Goal: Task Accomplishment & Management: Use online tool/utility

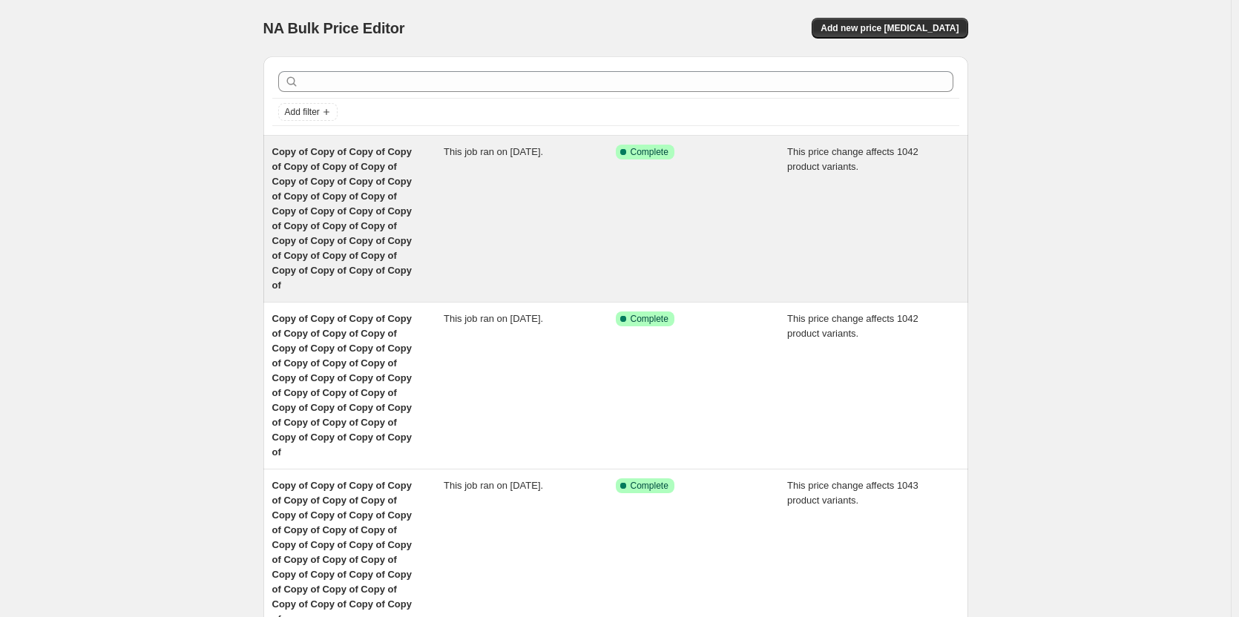
click at [331, 197] on span "Copy of Copy of Copy of Copy of Copy of Copy of Copy of Copy of Copy of Copy of…" at bounding box center [341, 218] width 139 height 145
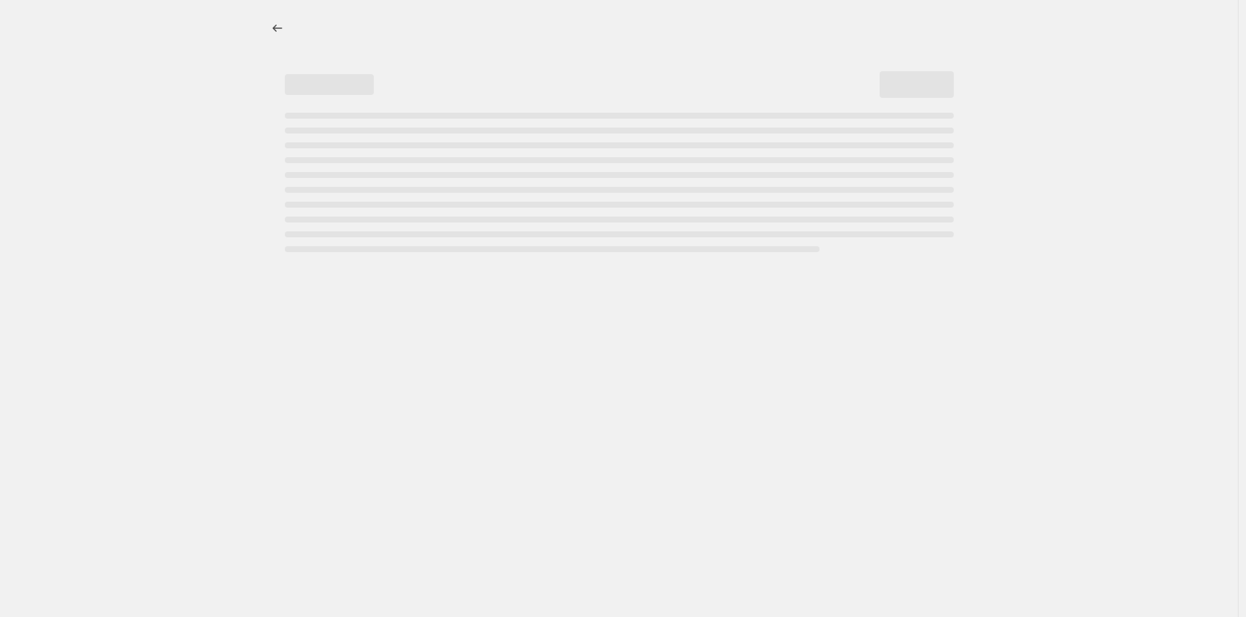
select select "margin"
select select "remove"
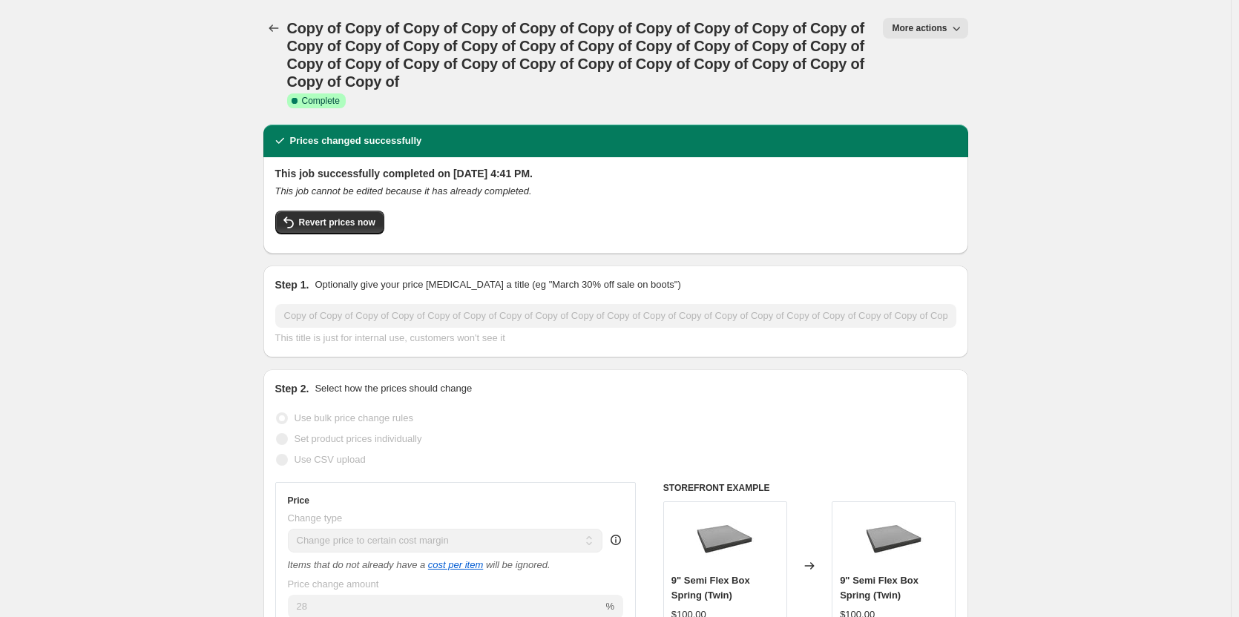
click at [911, 30] on span "More actions" at bounding box center [919, 28] width 55 height 12
click at [898, 87] on span "Copy to new job" at bounding box center [932, 84] width 69 height 11
select select "margin"
select select "remove"
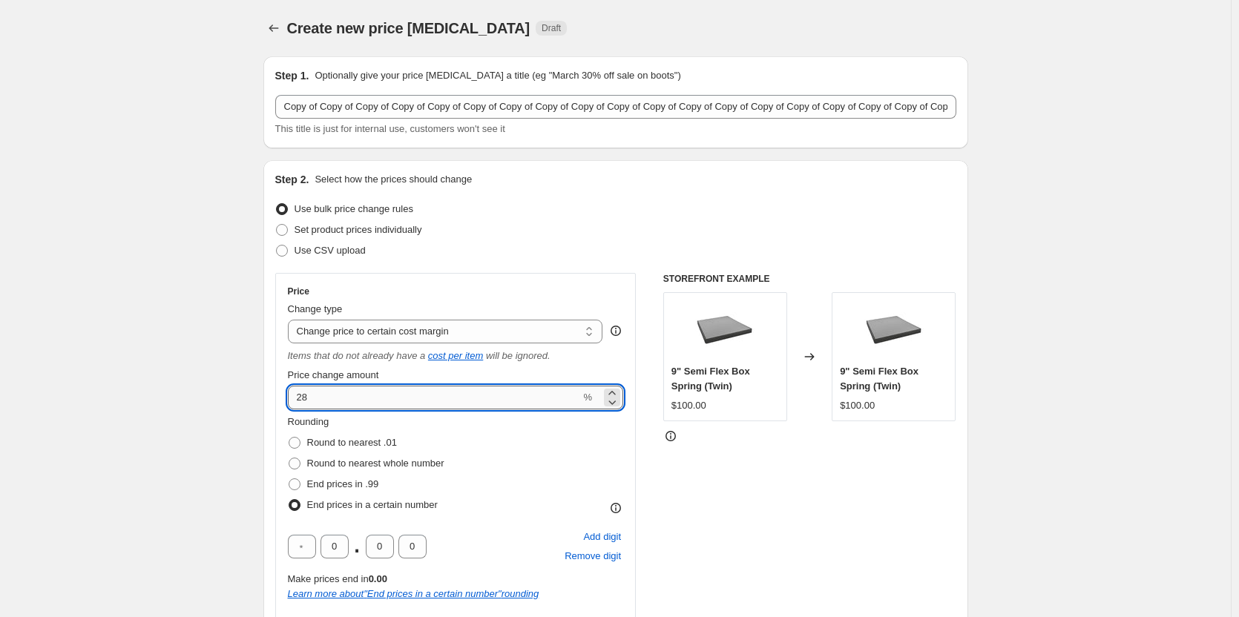
click at [326, 400] on input "28" at bounding box center [434, 398] width 293 height 24
type input "2"
type input "31"
click at [295, 443] on span at bounding box center [295, 443] width 12 height 12
click at [289, 438] on input "Round to nearest .01" at bounding box center [289, 437] width 1 height 1
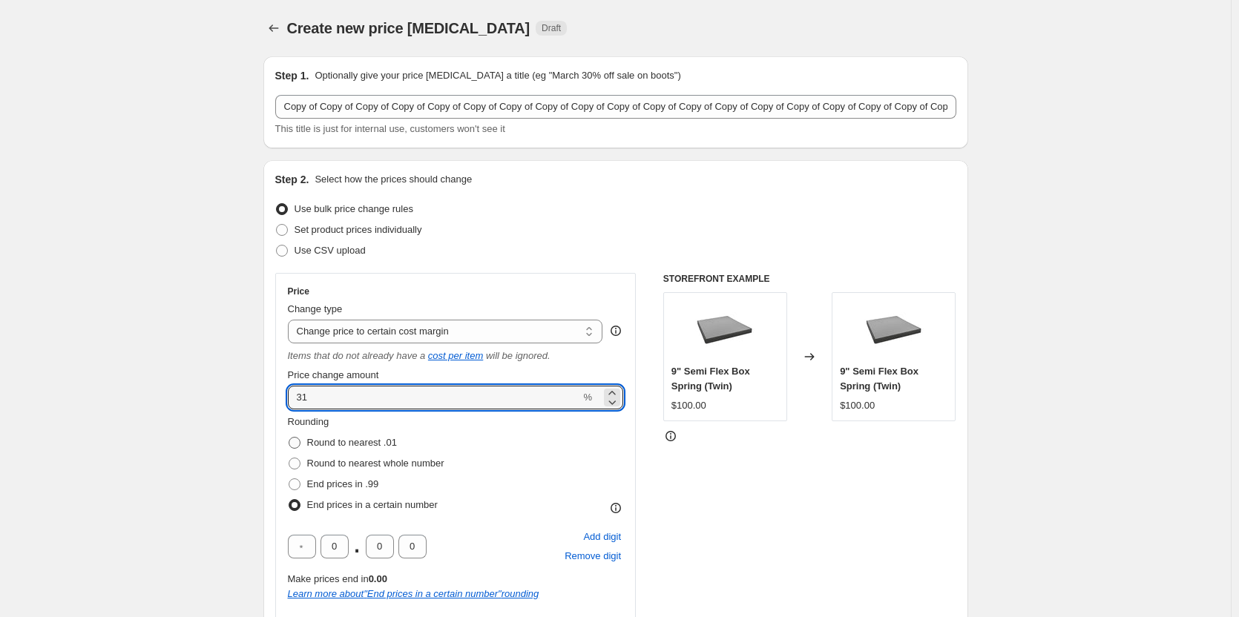
radio input "true"
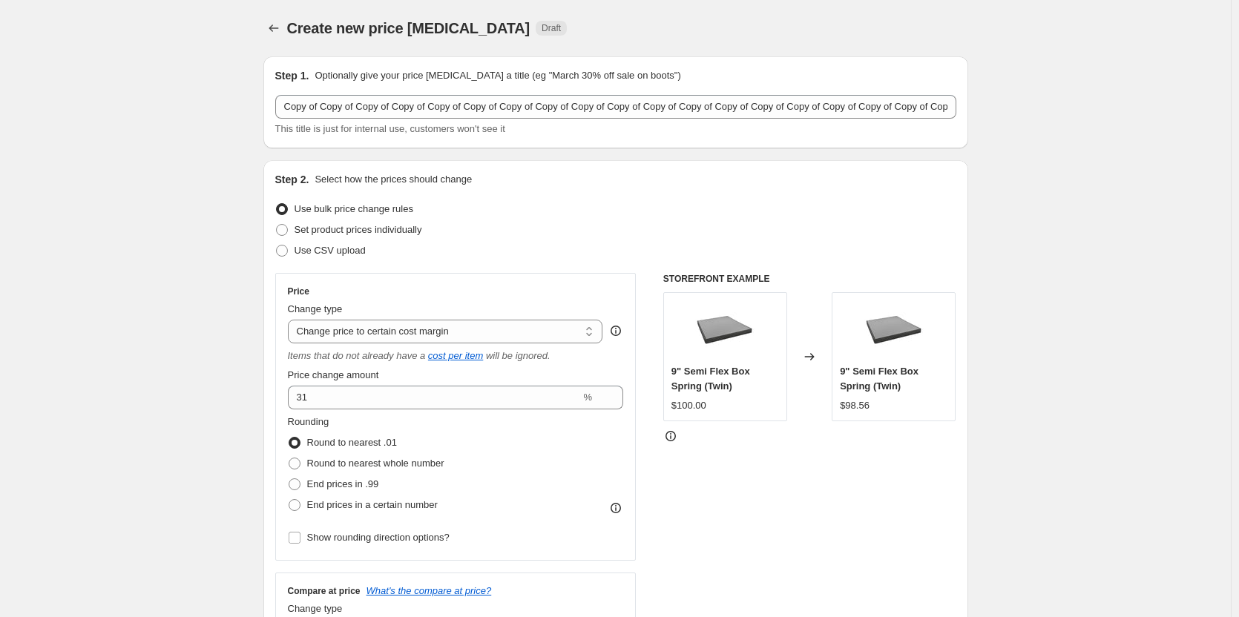
click at [509, 465] on div "Rounding Round to nearest .01 Round to nearest whole number End prices in .99 E…" at bounding box center [456, 465] width 336 height 101
click at [722, 482] on div "STOREFRONT EXAMPLE 9" Semi Flex Box Spring (Twin) $100.00 Changed to 9" Semi Fl…" at bounding box center [809, 464] width 293 height 383
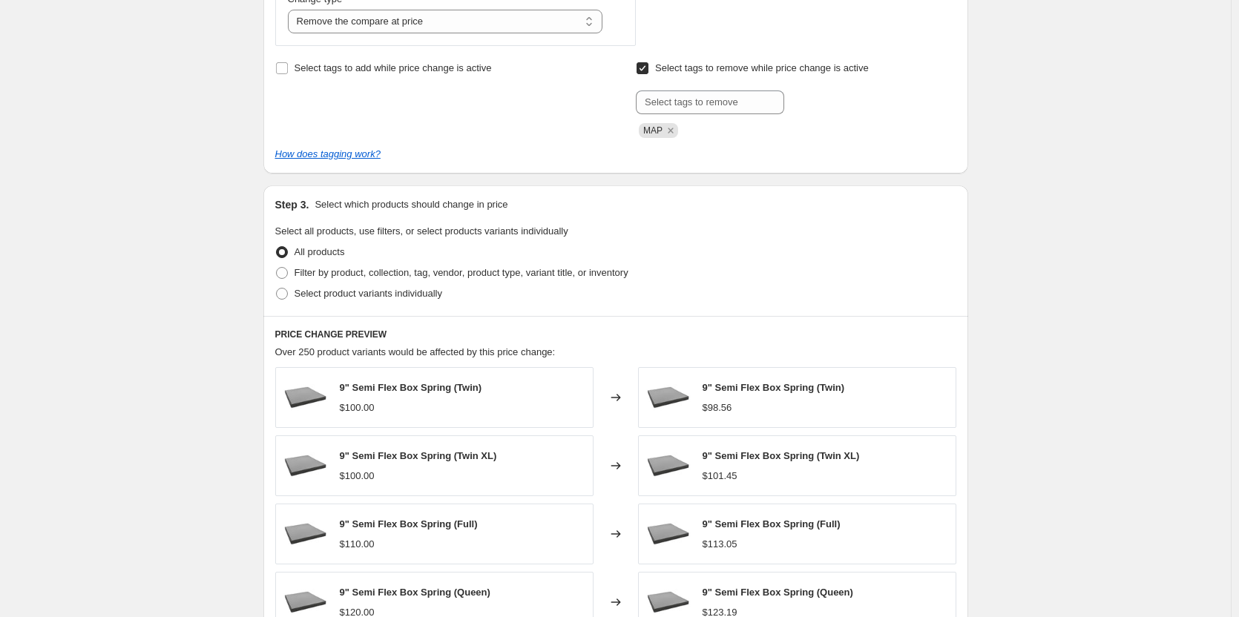
scroll to position [969, 0]
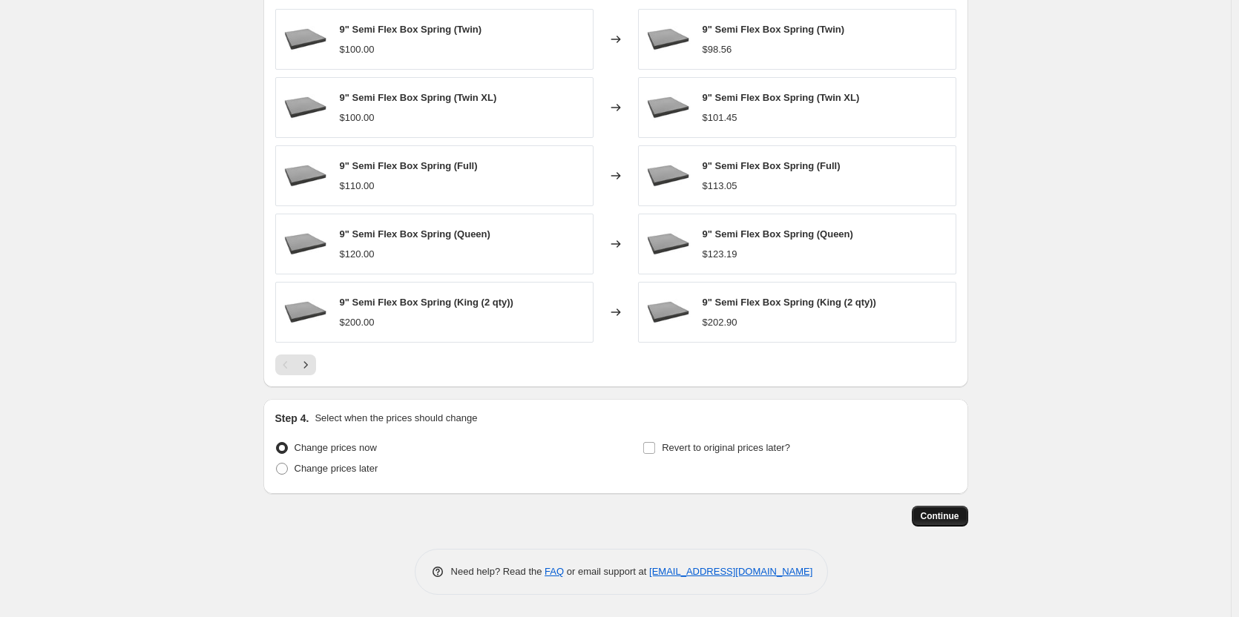
click at [949, 520] on span "Continue" at bounding box center [940, 516] width 39 height 12
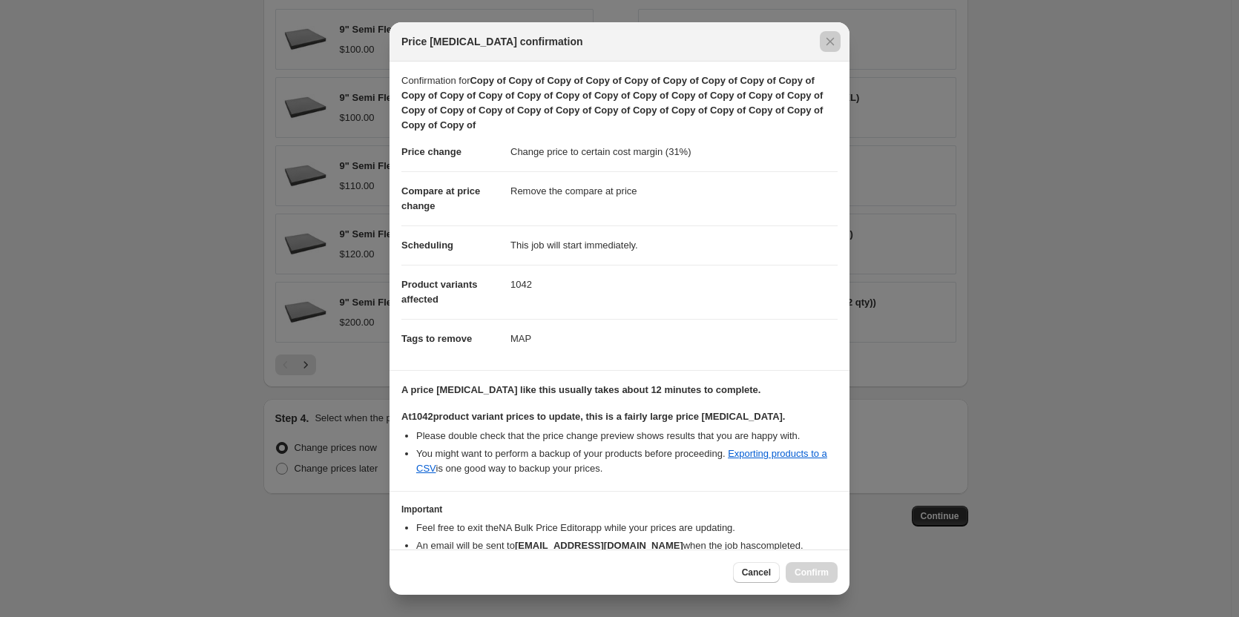
click at [1102, 447] on div at bounding box center [619, 308] width 1239 height 617
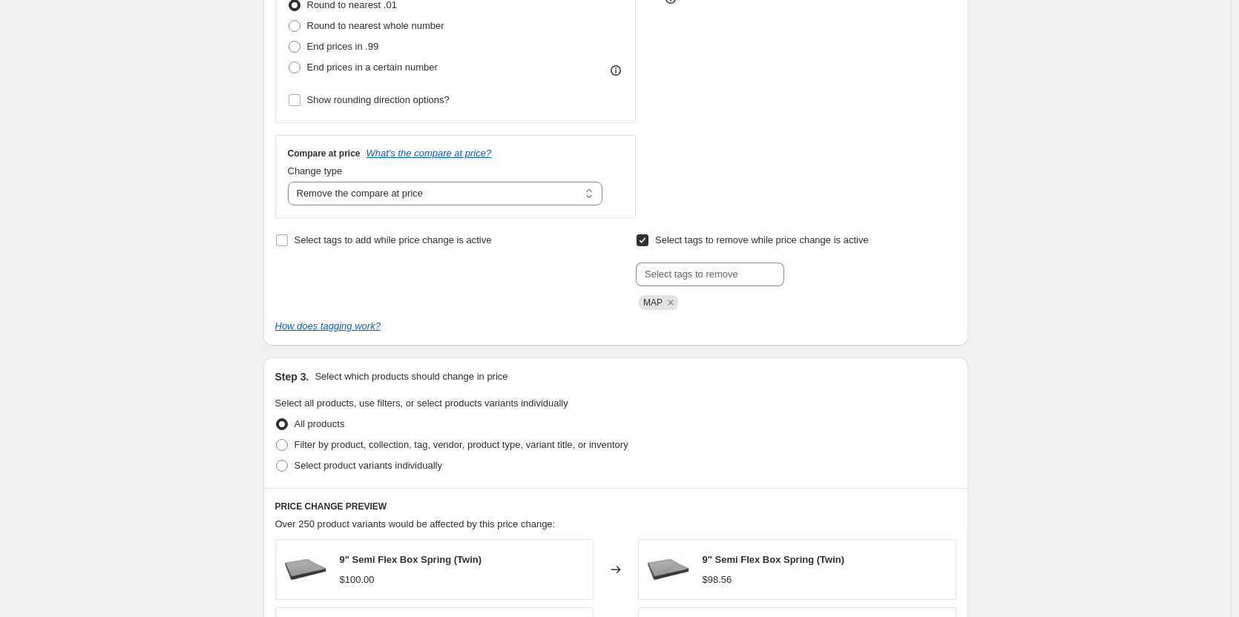
scroll to position [284, 0]
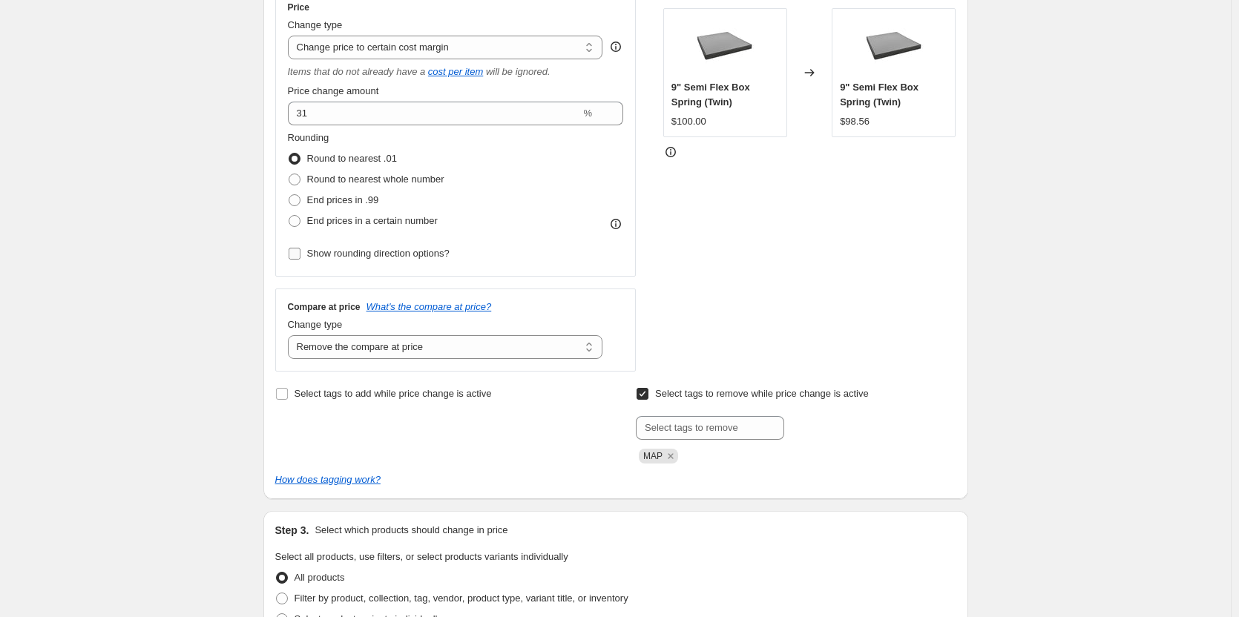
click at [296, 254] on input "Show rounding direction options?" at bounding box center [295, 254] width 12 height 12
checkbox input "true"
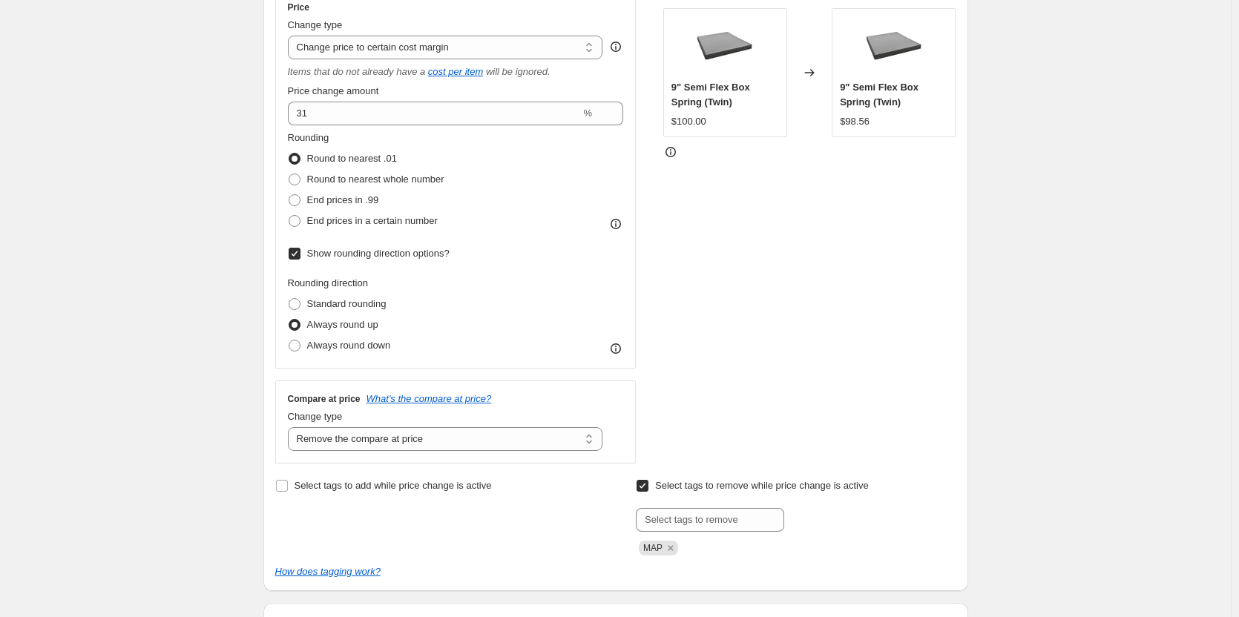
click at [490, 313] on div "Rounding direction Standard rounding Always round up Always round down" at bounding box center [456, 316] width 336 height 80
drag, startPoint x: 737, startPoint y: 321, endPoint x: 1191, endPoint y: 262, distance: 457.9
click at [744, 321] on div "STOREFRONT EXAMPLE 9" Semi Flex Box Spring (Twin) $100.00 Changed to 9" Semi Fl…" at bounding box center [809, 226] width 293 height 475
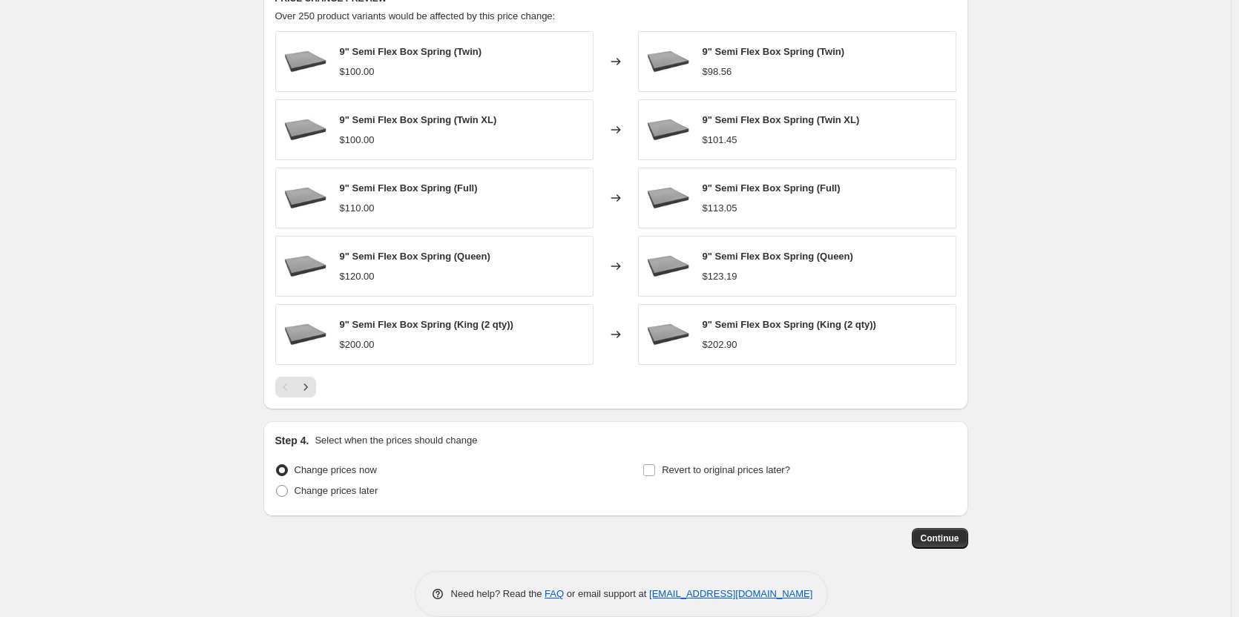
scroll to position [1040, 0]
click at [942, 542] on span "Continue" at bounding box center [940, 536] width 39 height 12
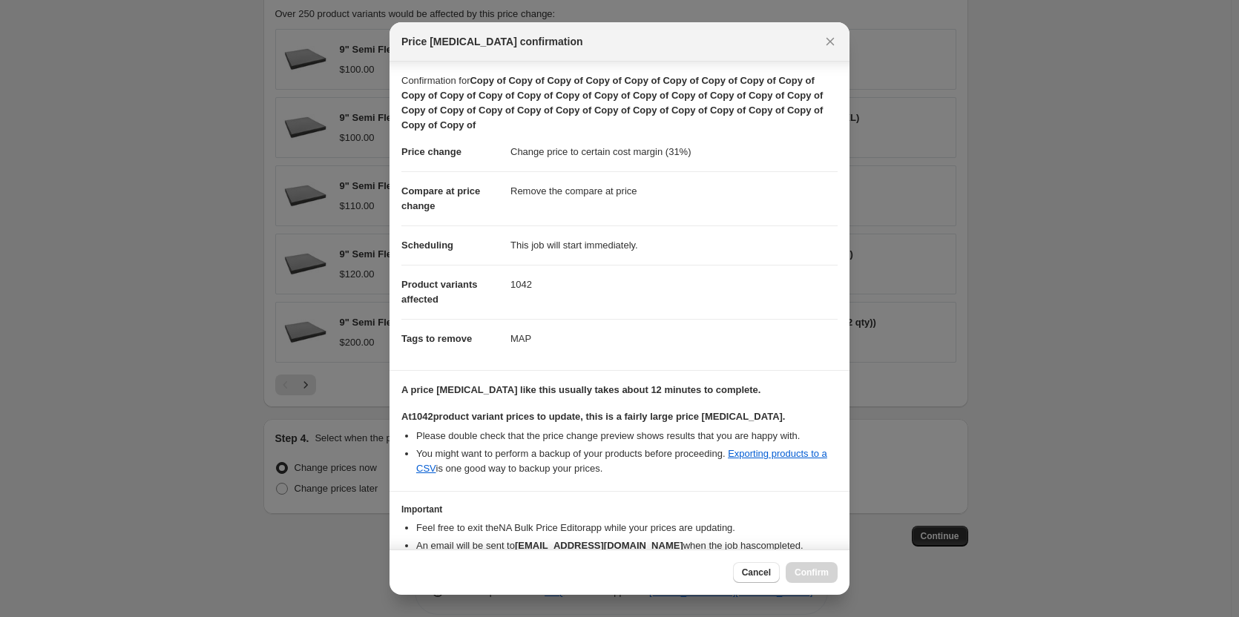
scroll to position [82, 0]
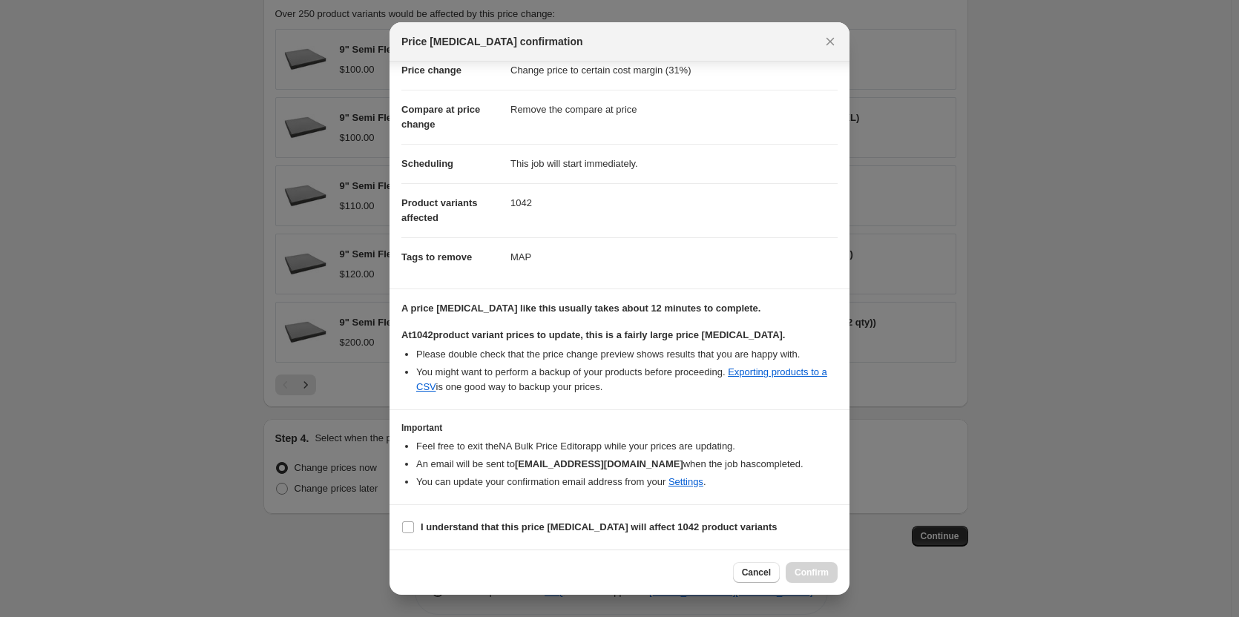
drag, startPoint x: 404, startPoint y: 531, endPoint x: 432, endPoint y: 565, distance: 43.2
click at [404, 531] on input "I understand that this price change job will affect 1042 product variants" at bounding box center [408, 528] width 12 height 12
checkbox input "true"
click at [812, 579] on button "Confirm" at bounding box center [812, 572] width 52 height 21
type input "Copy of Copy of Copy of Copy of Copy of Copy of Copy of Copy of Copy of Copy of…"
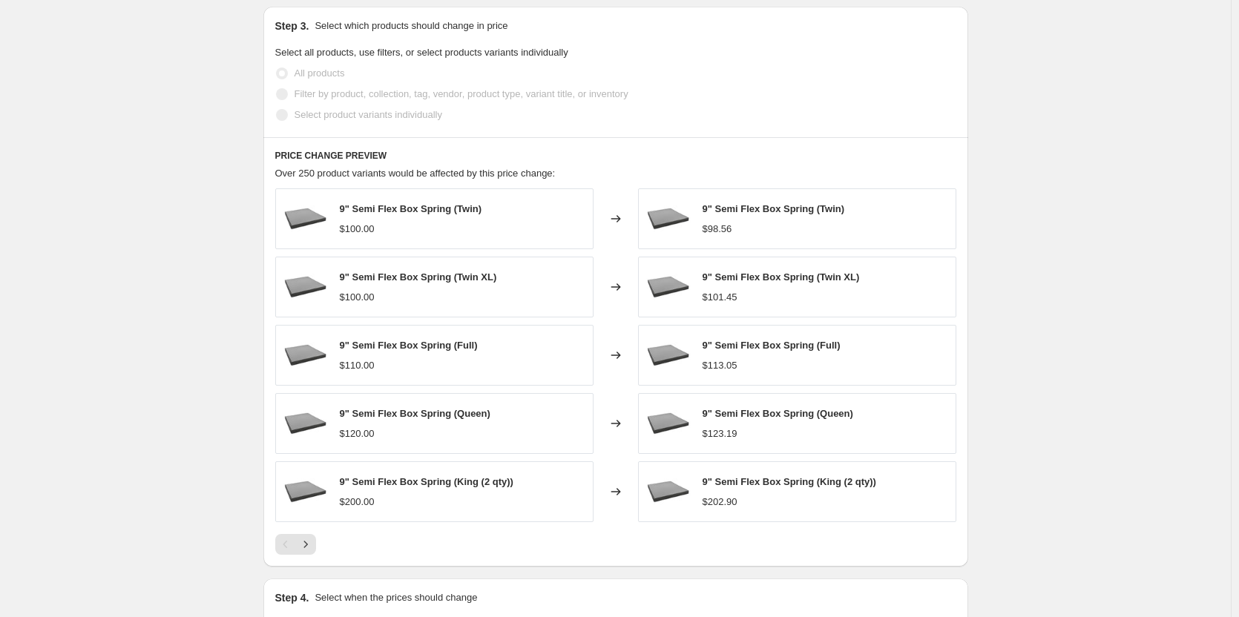
scroll to position [1079, 0]
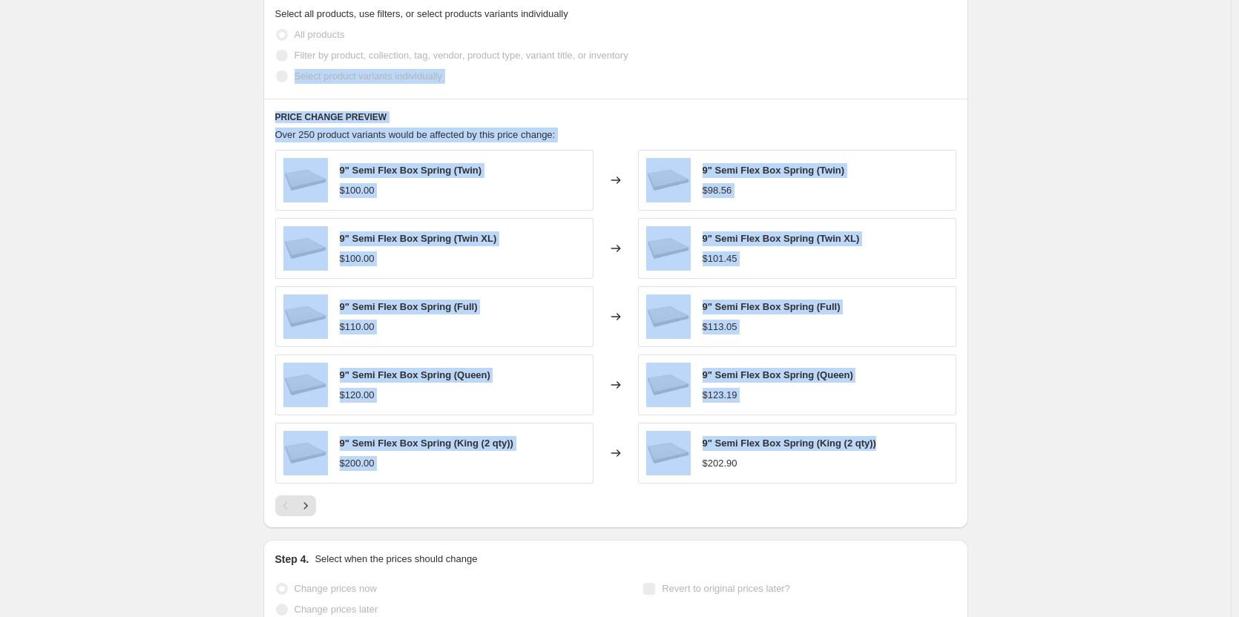
drag, startPoint x: 1238, startPoint y: 432, endPoint x: 1246, endPoint y: 56, distance: 375.5
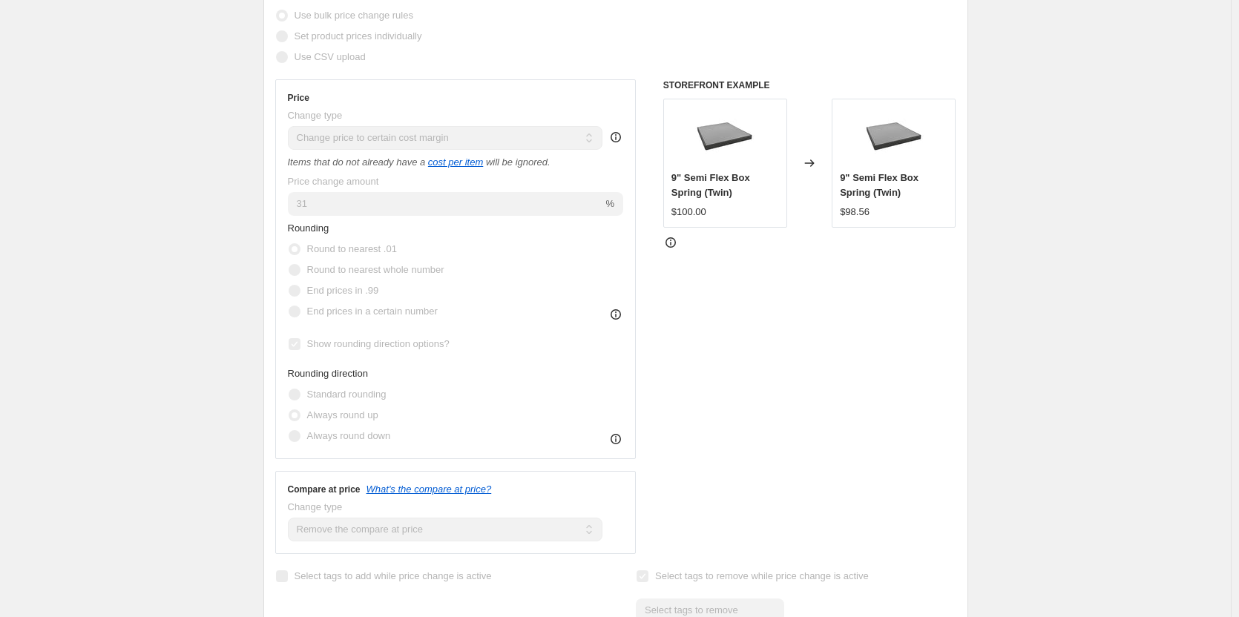
scroll to position [0, 0]
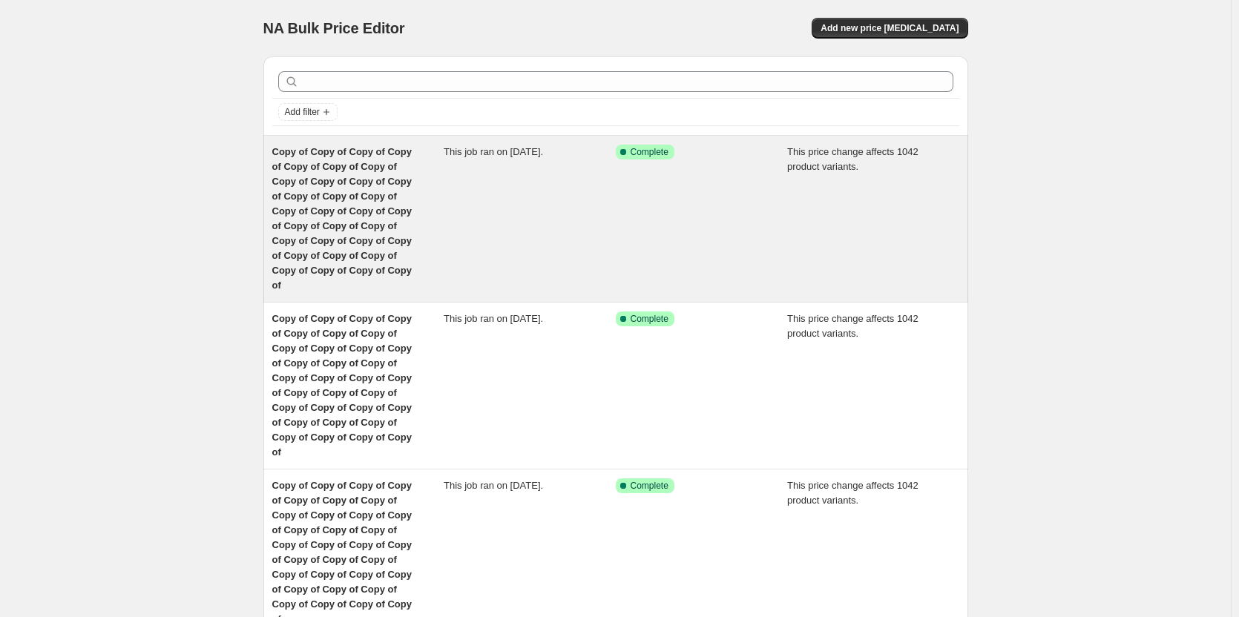
click at [333, 211] on span "Copy of Copy of Copy of Copy of Copy of Copy of Copy of Copy of Copy of Copy of…" at bounding box center [341, 218] width 139 height 145
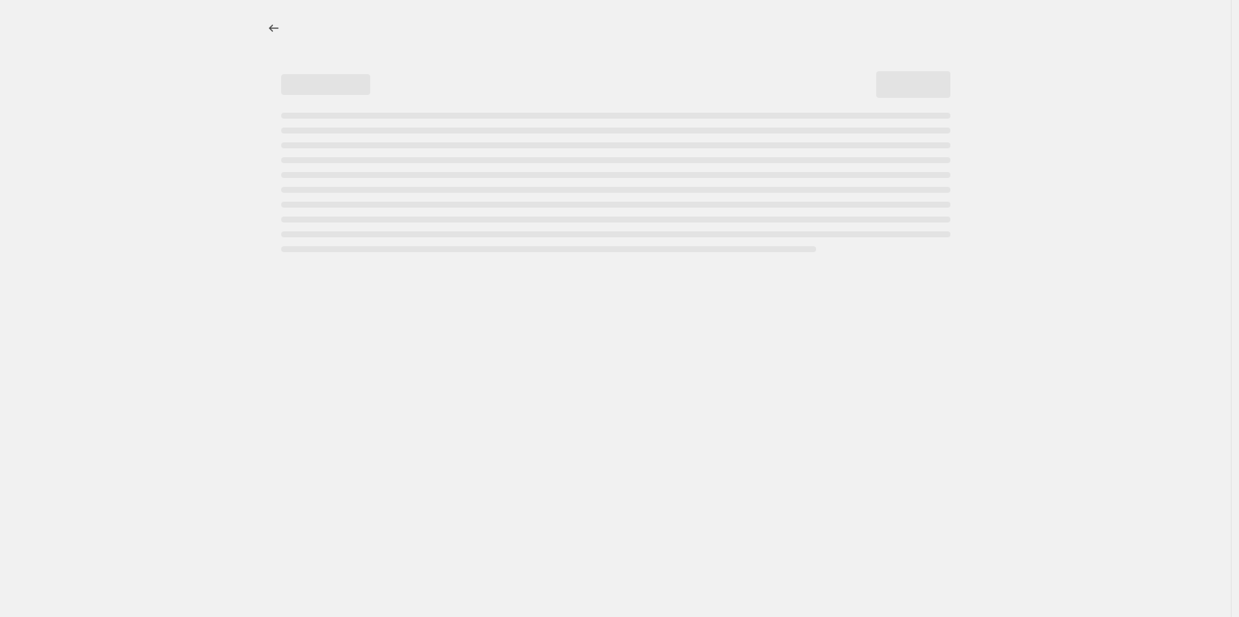
select select "margin"
select select "remove"
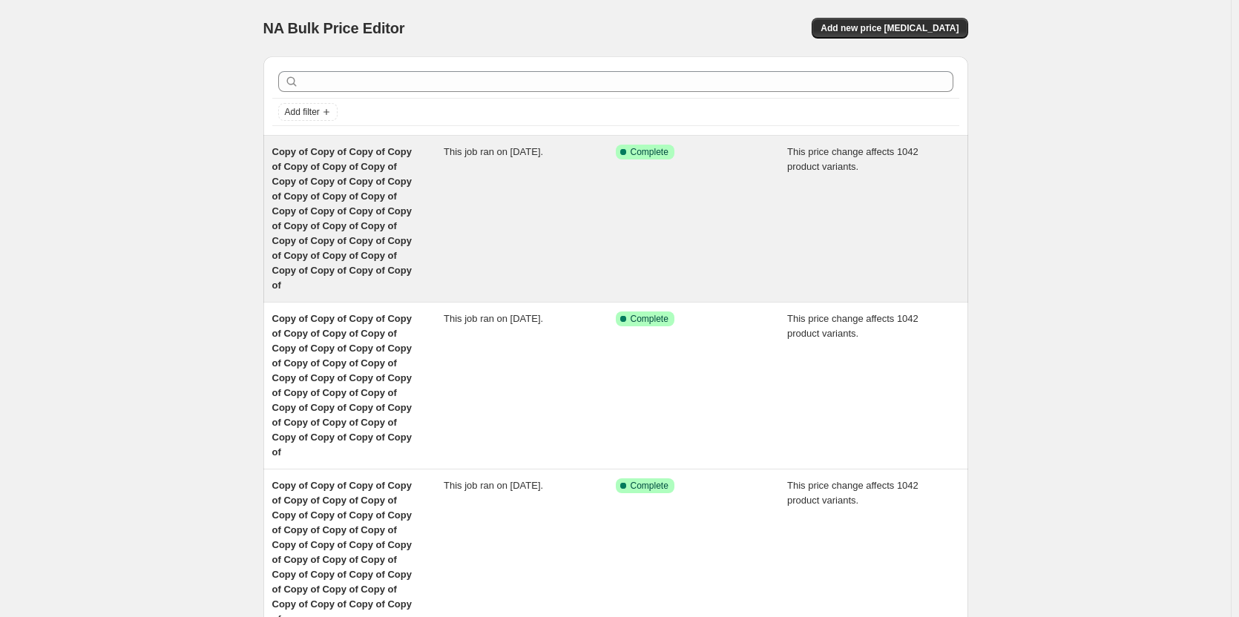
click at [372, 214] on span "Copy of Copy of Copy of Copy of Copy of Copy of Copy of Copy of Copy of Copy of…" at bounding box center [341, 218] width 139 height 145
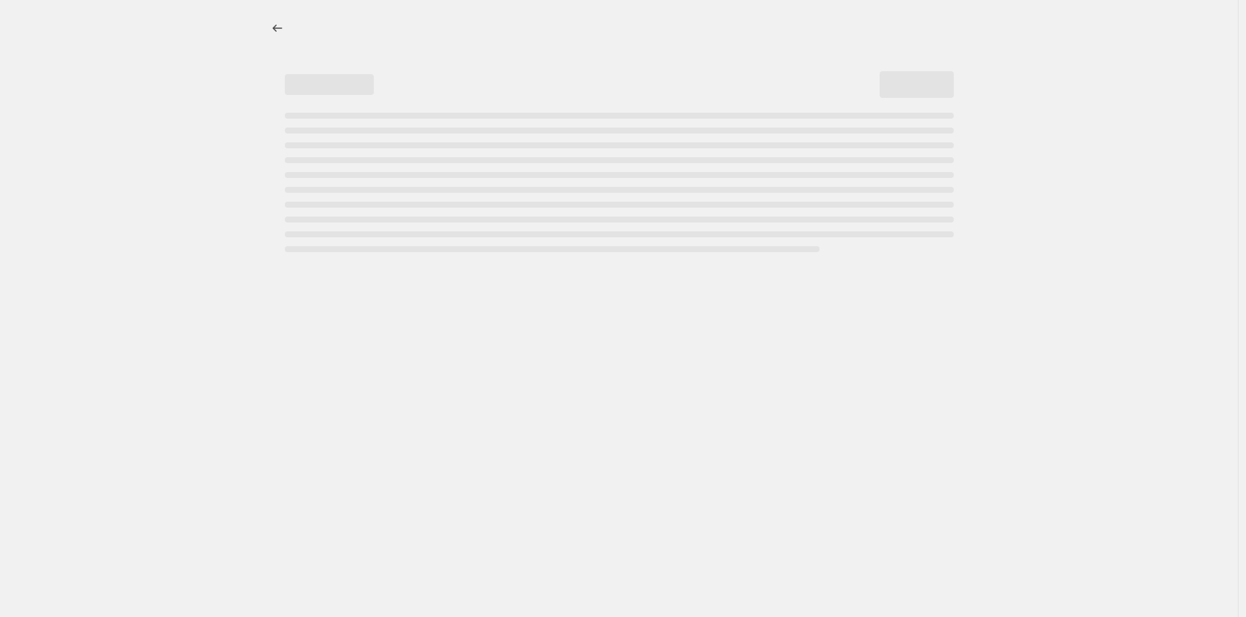
select select "margin"
select select "remove"
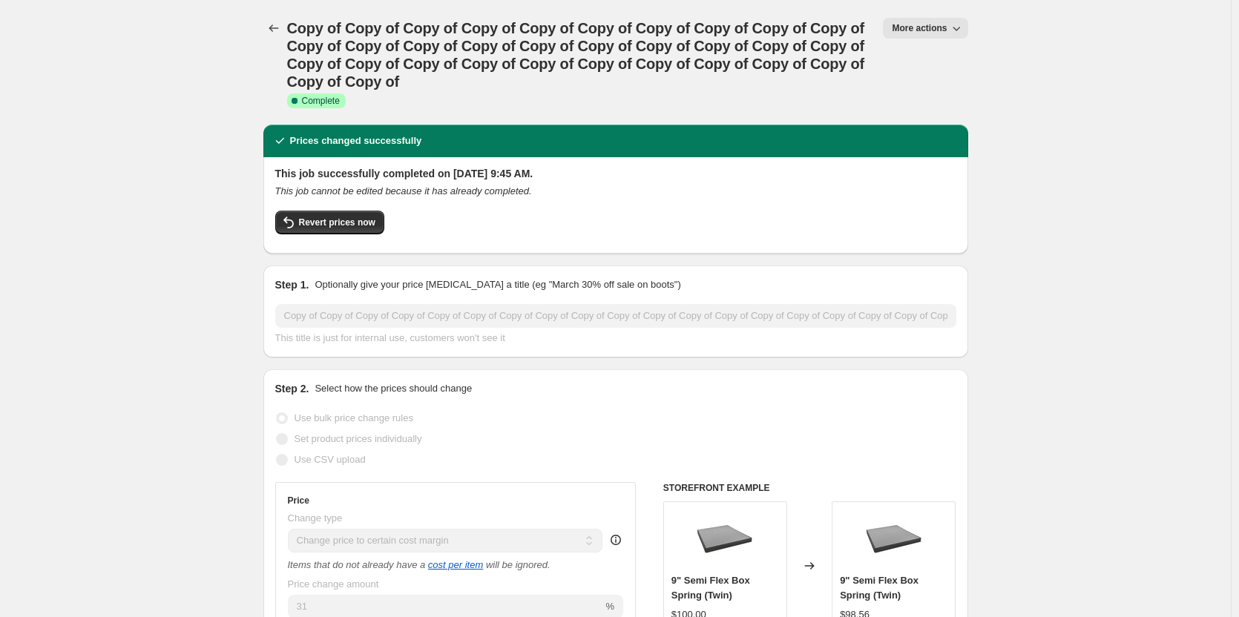
click at [924, 21] on button "More actions" at bounding box center [925, 28] width 85 height 21
click at [924, 83] on span "Copy to new job" at bounding box center [932, 84] width 69 height 11
select select "margin"
select select "remove"
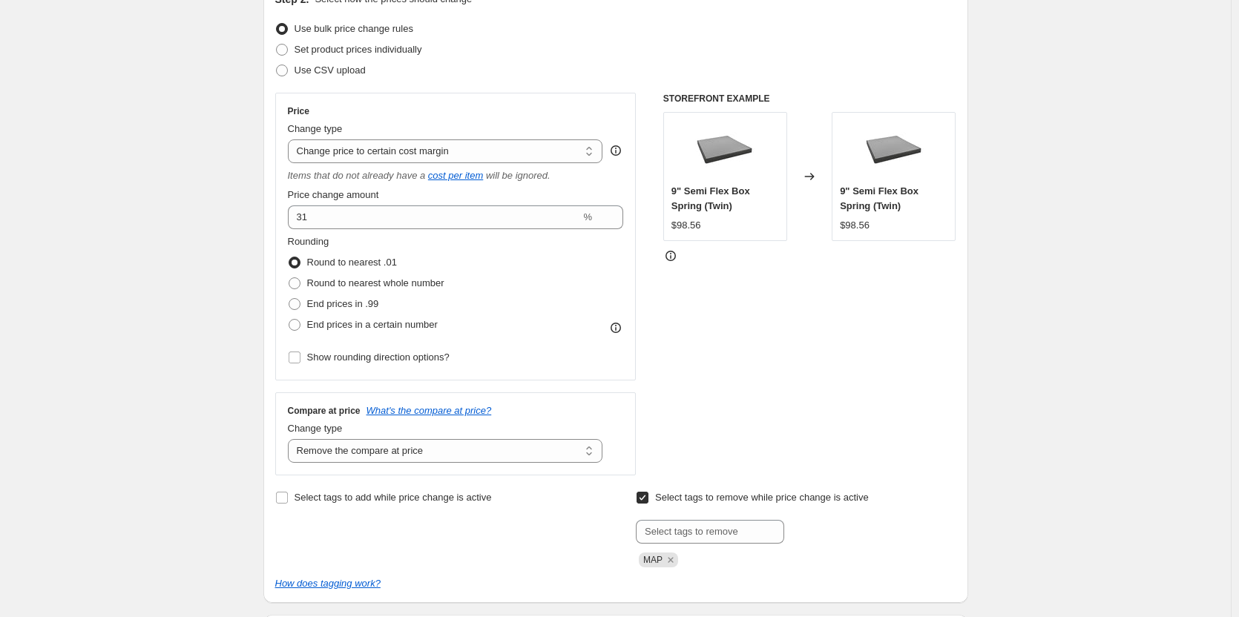
scroll to position [235, 0]
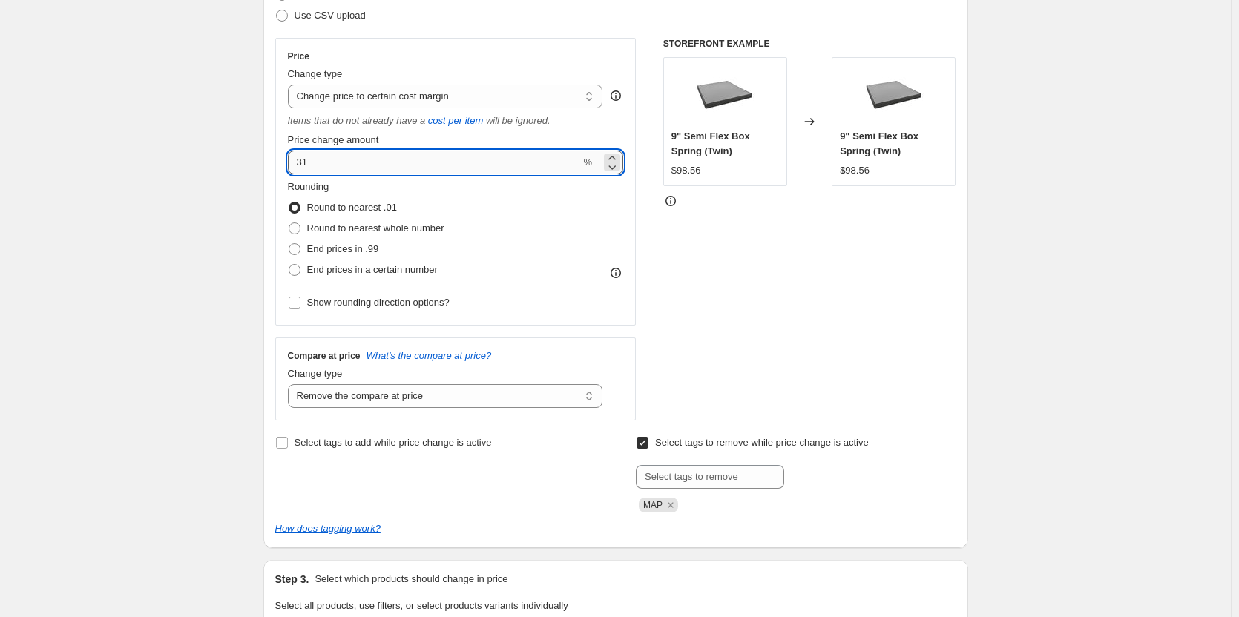
click at [346, 162] on input "31" at bounding box center [434, 163] width 293 height 24
type input "3"
type input "25"
click at [507, 217] on div "Rounding Round to nearest .01 Round to nearest whole number End prices in .99 E…" at bounding box center [456, 230] width 336 height 101
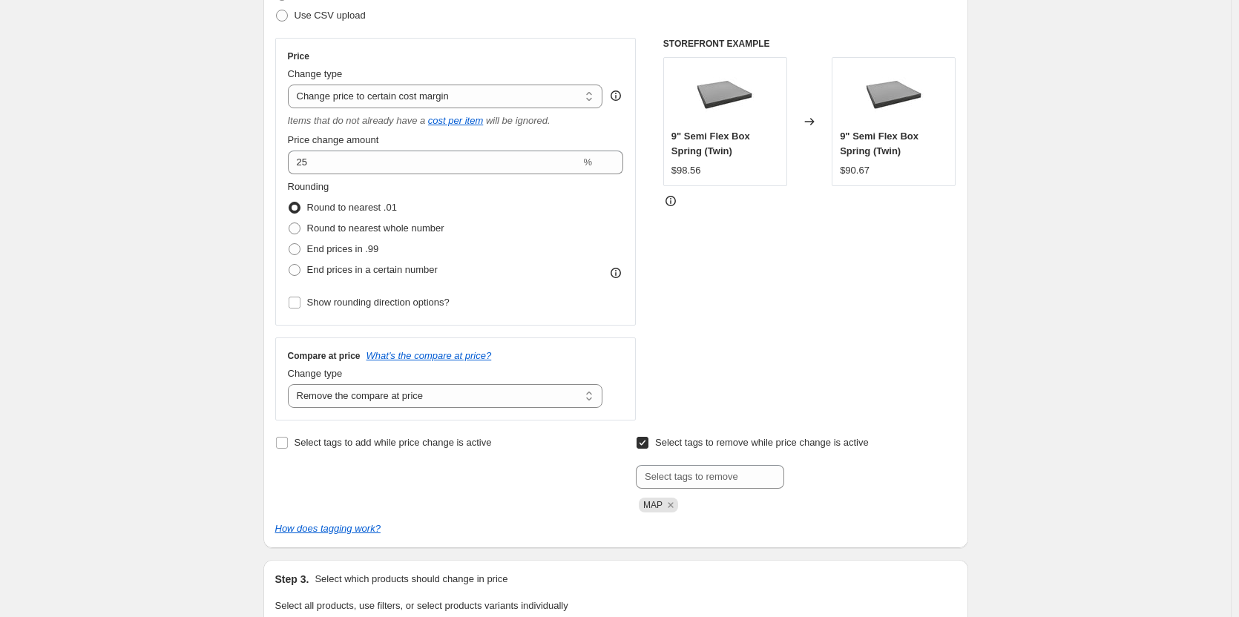
click at [832, 306] on div "STOREFRONT EXAMPLE 9" Semi Flex Box Spring (Twin) $98.56 Changed to 9" Semi Fle…" at bounding box center [809, 229] width 293 height 383
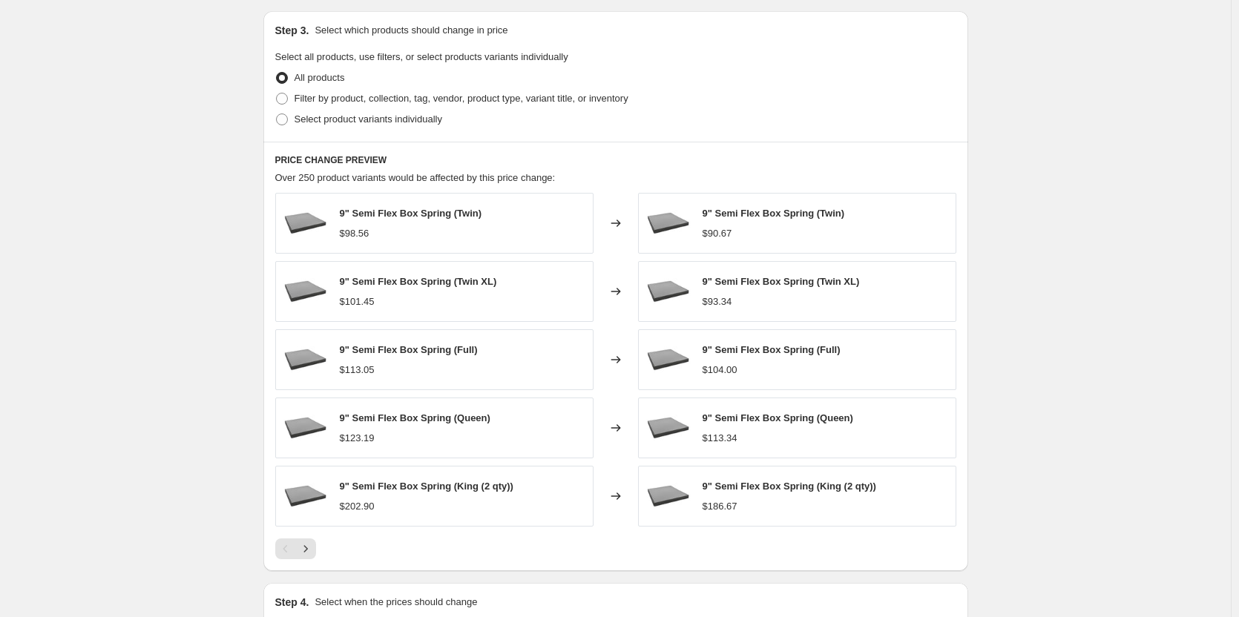
scroll to position [969, 0]
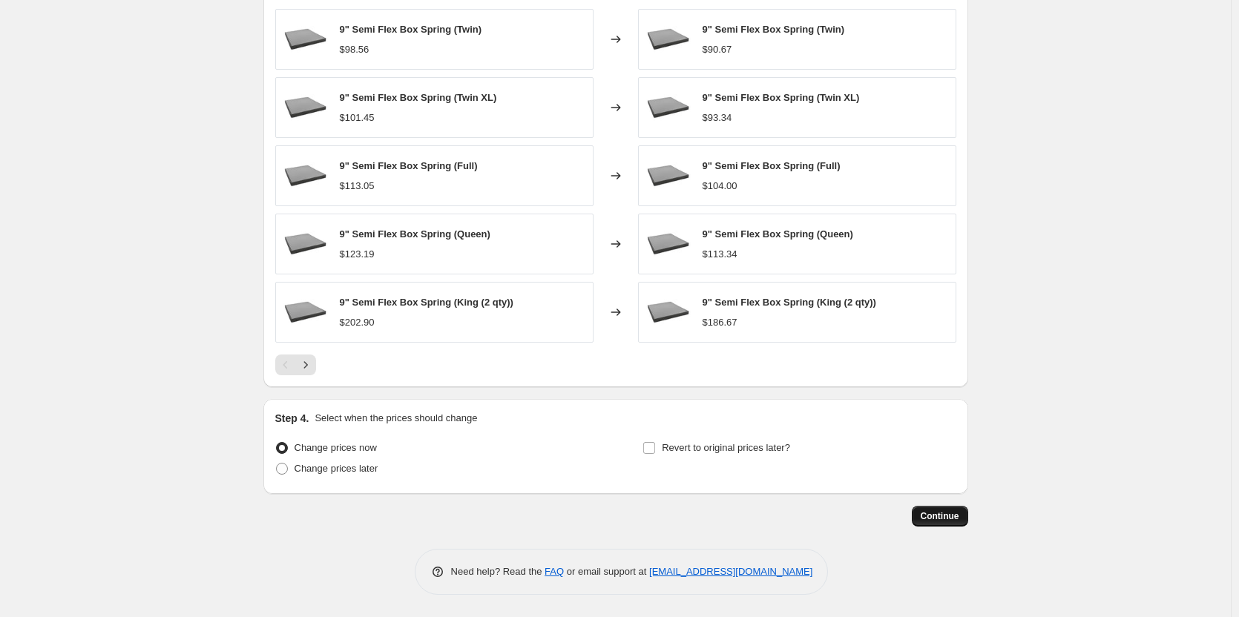
click at [938, 519] on span "Continue" at bounding box center [940, 516] width 39 height 12
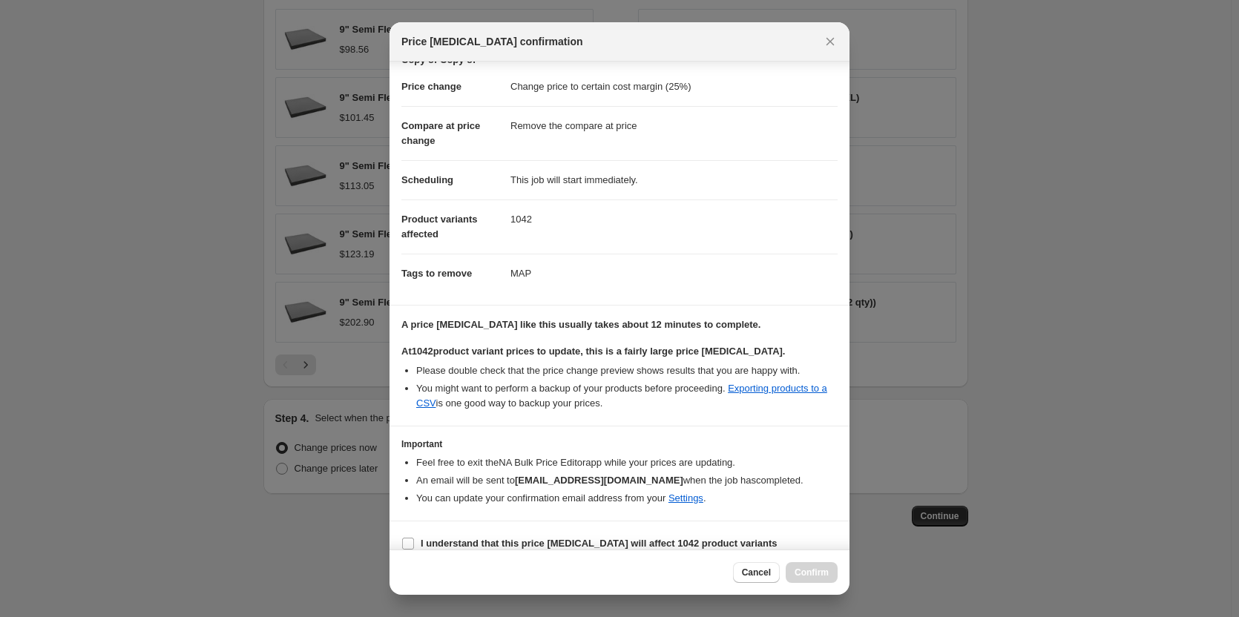
scroll to position [82, 0]
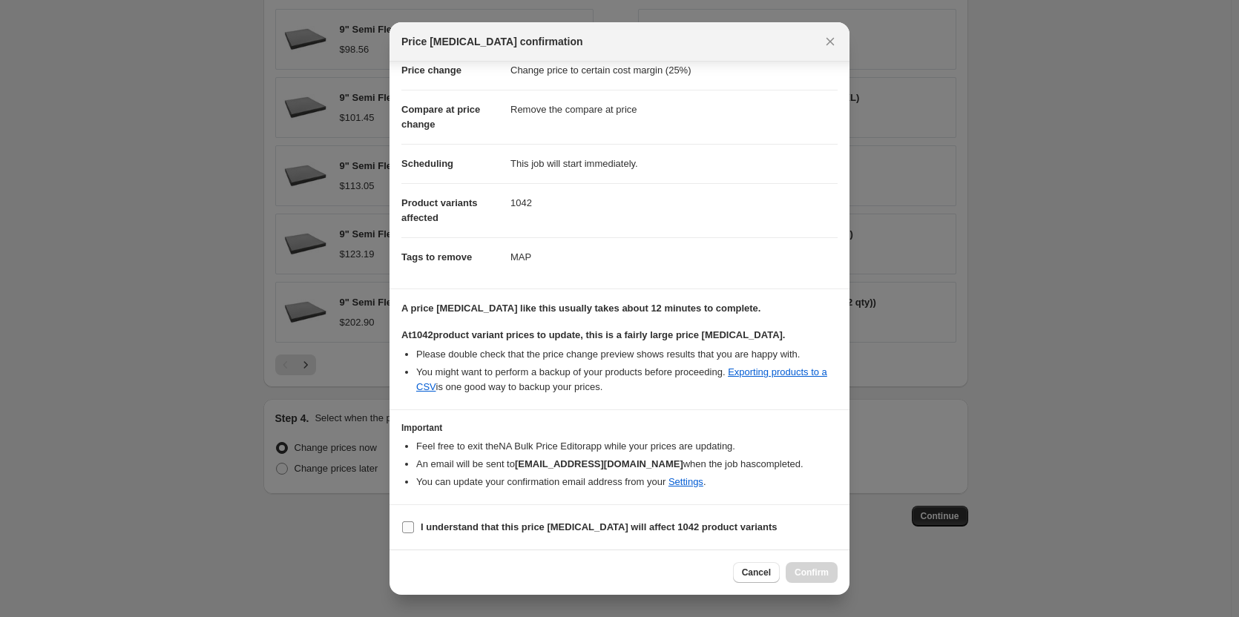
click at [406, 527] on input "I understand that this price change job will affect 1042 product variants" at bounding box center [408, 528] width 12 height 12
checkbox input "true"
click at [812, 576] on span "Confirm" at bounding box center [812, 573] width 34 height 12
type input "Copy of Copy of Copy of Copy of Copy of Copy of Copy of Copy of Copy of Copy of…"
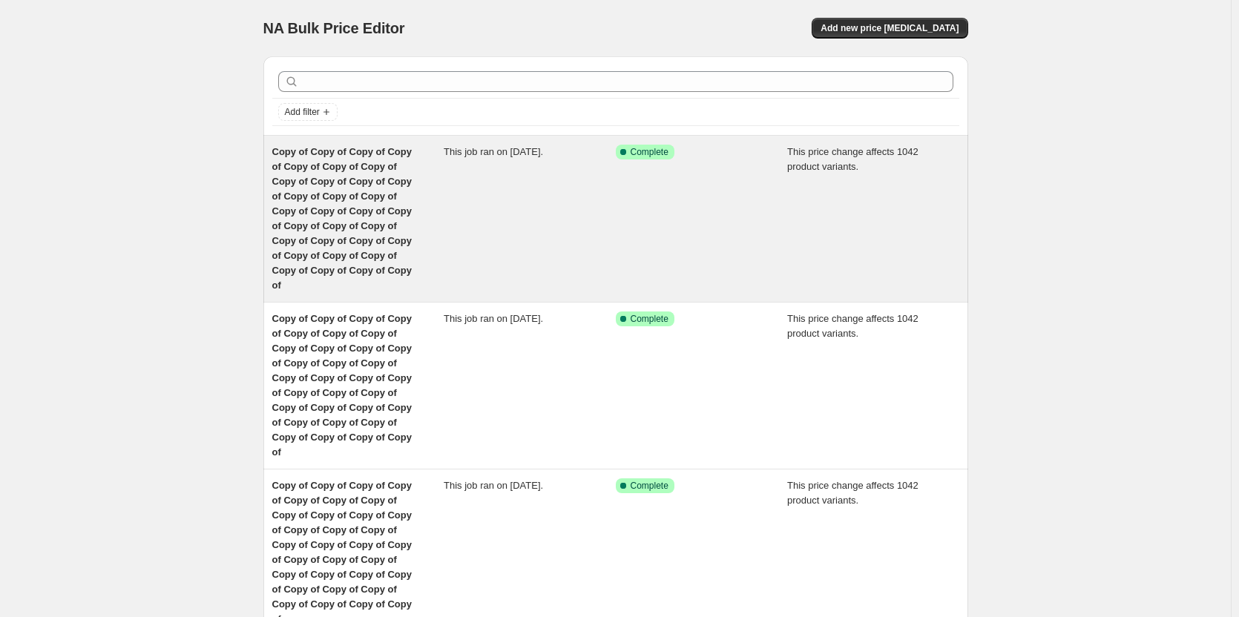
click at [381, 188] on div "Copy of Copy of Copy of Copy of Copy of Copy of Copy of Copy of Copy of Copy of…" at bounding box center [358, 219] width 172 height 148
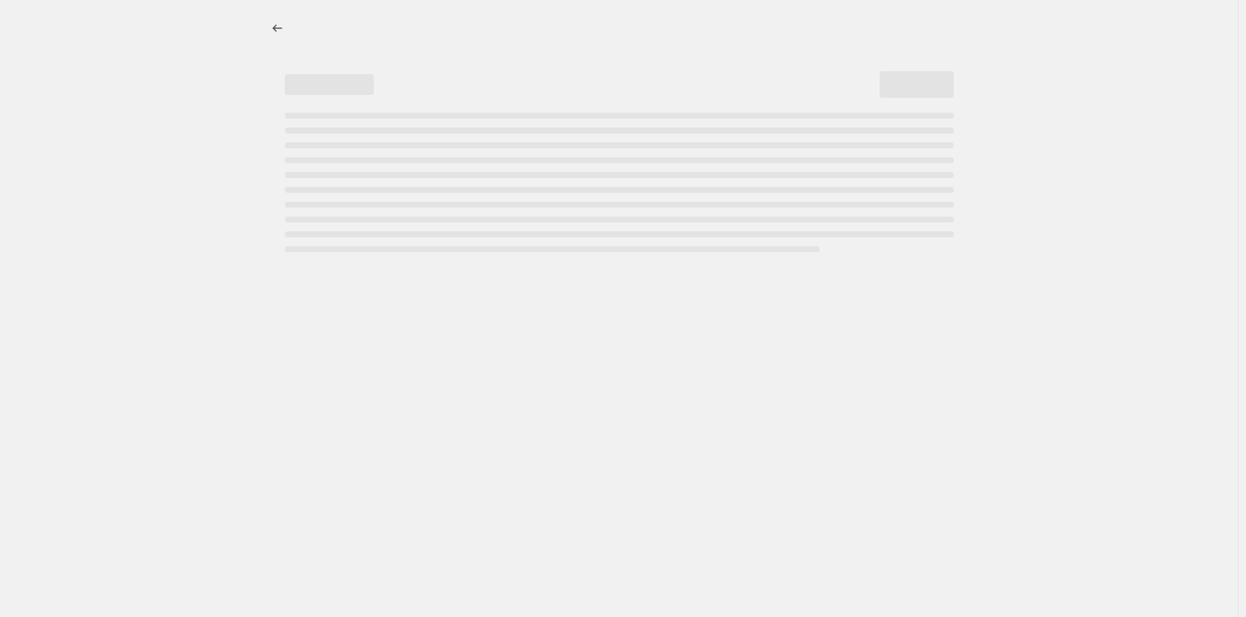
select select "margin"
select select "remove"
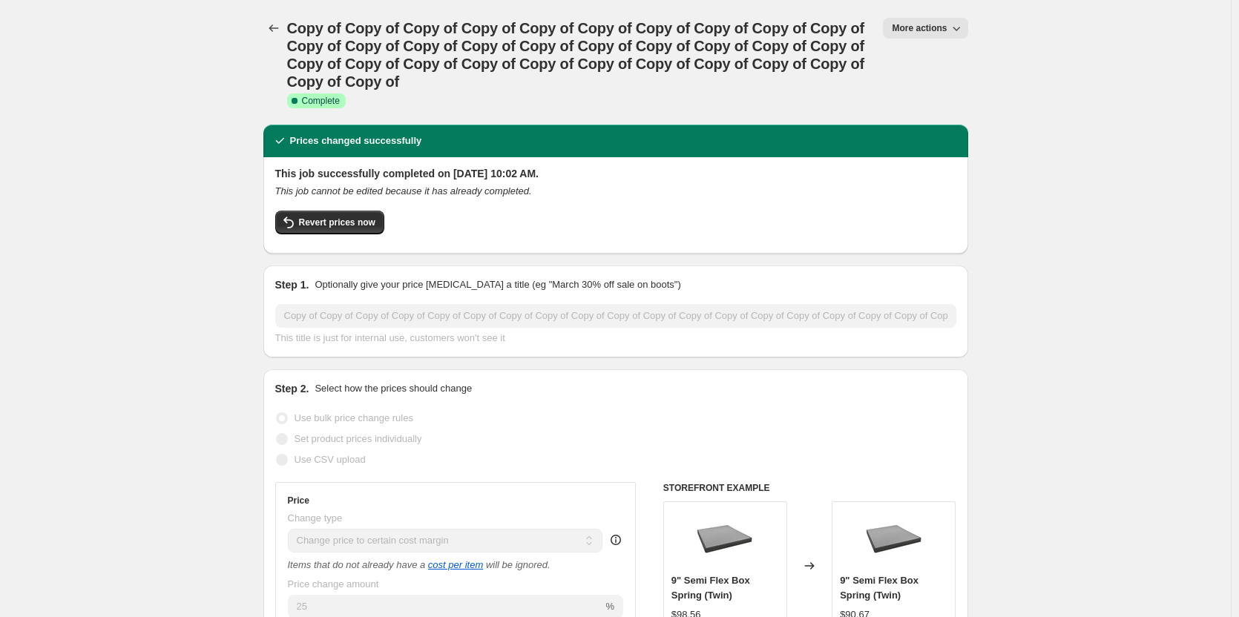
click at [929, 25] on span "More actions" at bounding box center [919, 28] width 55 height 12
click at [923, 90] on span "Copy to new job" at bounding box center [932, 84] width 69 height 11
select select "margin"
select select "remove"
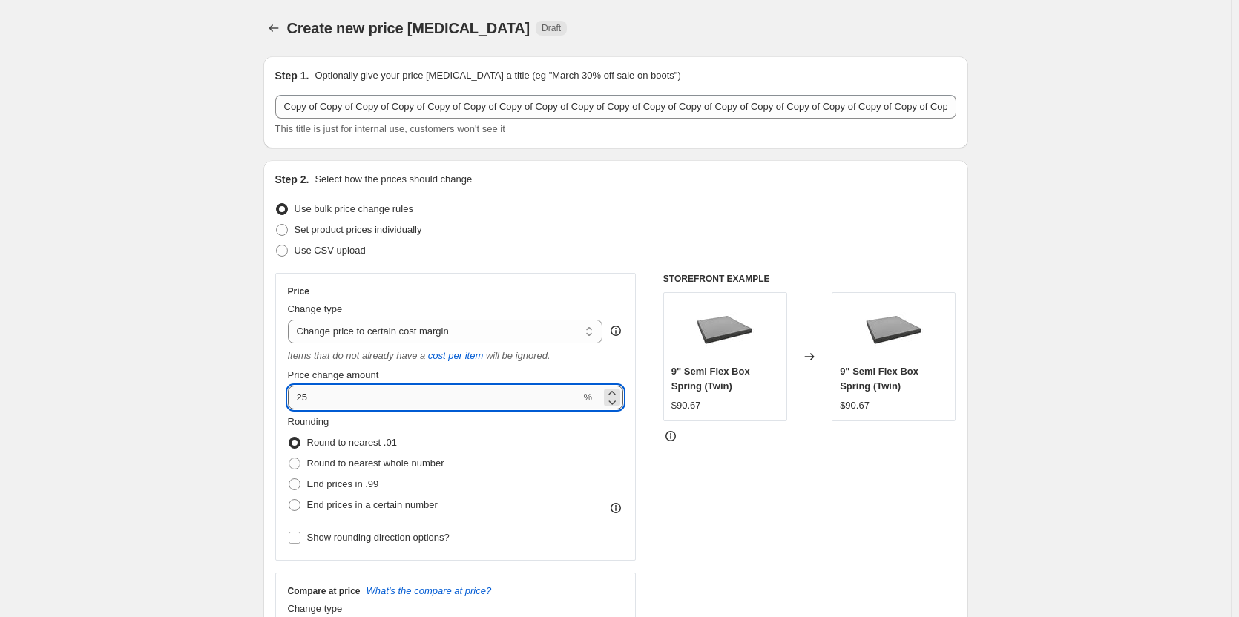
click at [341, 396] on input "25" at bounding box center [434, 398] width 293 height 24
type input "2"
type input "31"
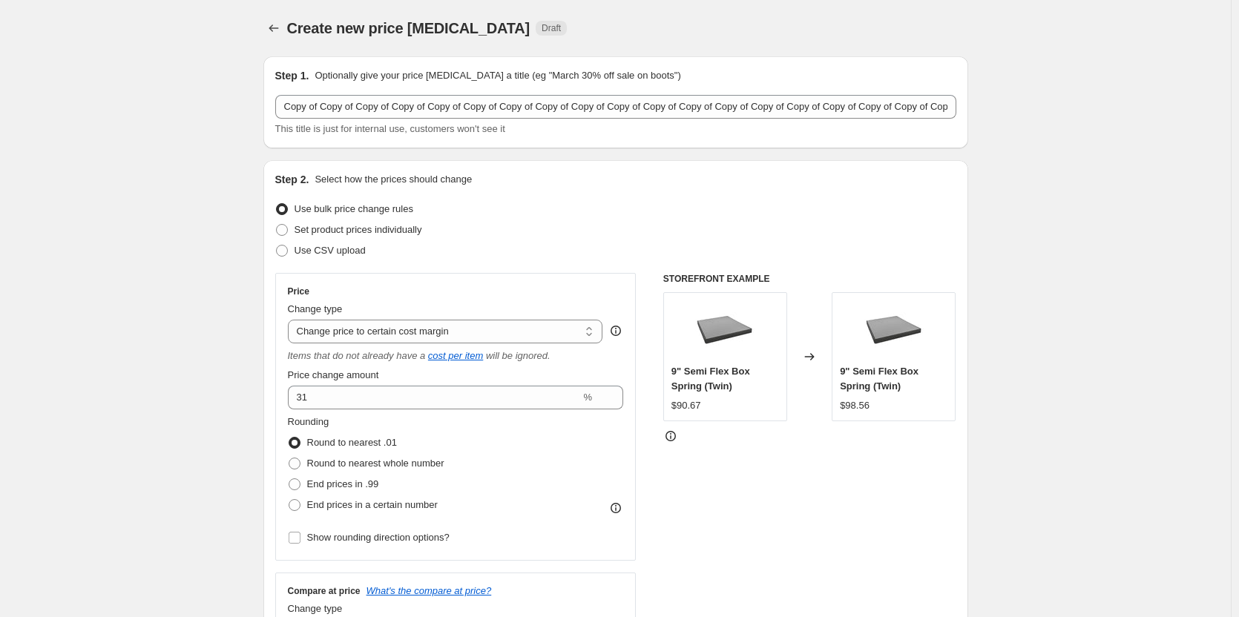
click at [763, 490] on div "STOREFRONT EXAMPLE 9" Semi Flex Box Spring (Twin) $90.67 Changed to 9" Semi Fle…" at bounding box center [809, 464] width 293 height 383
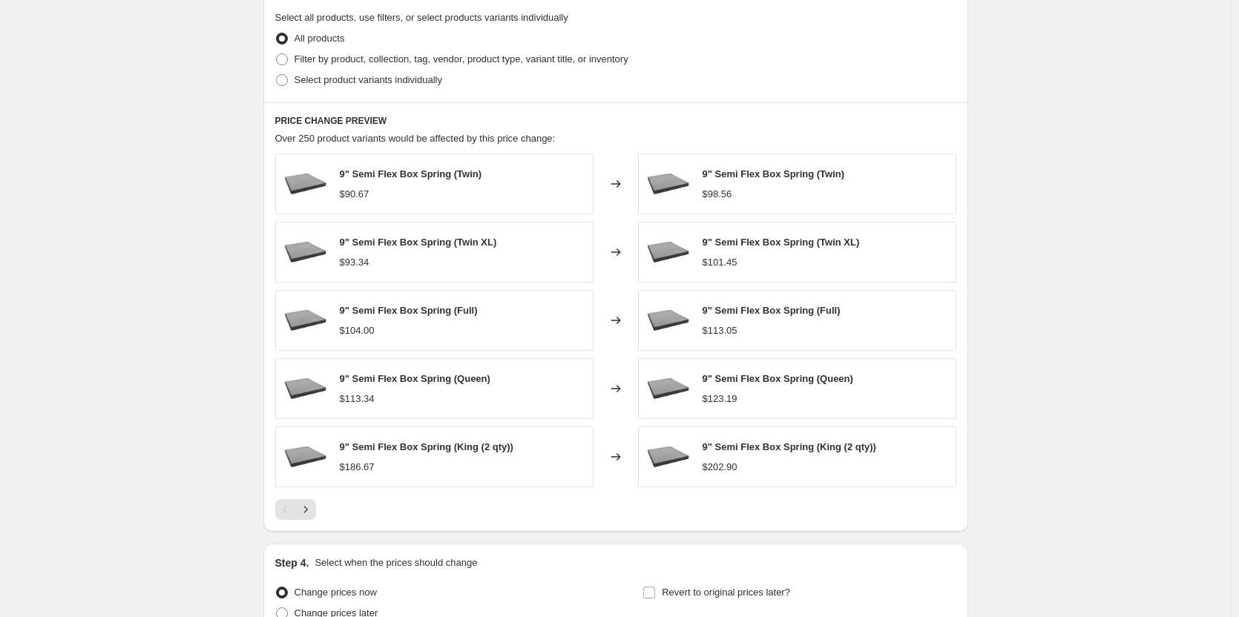
scroll to position [969, 0]
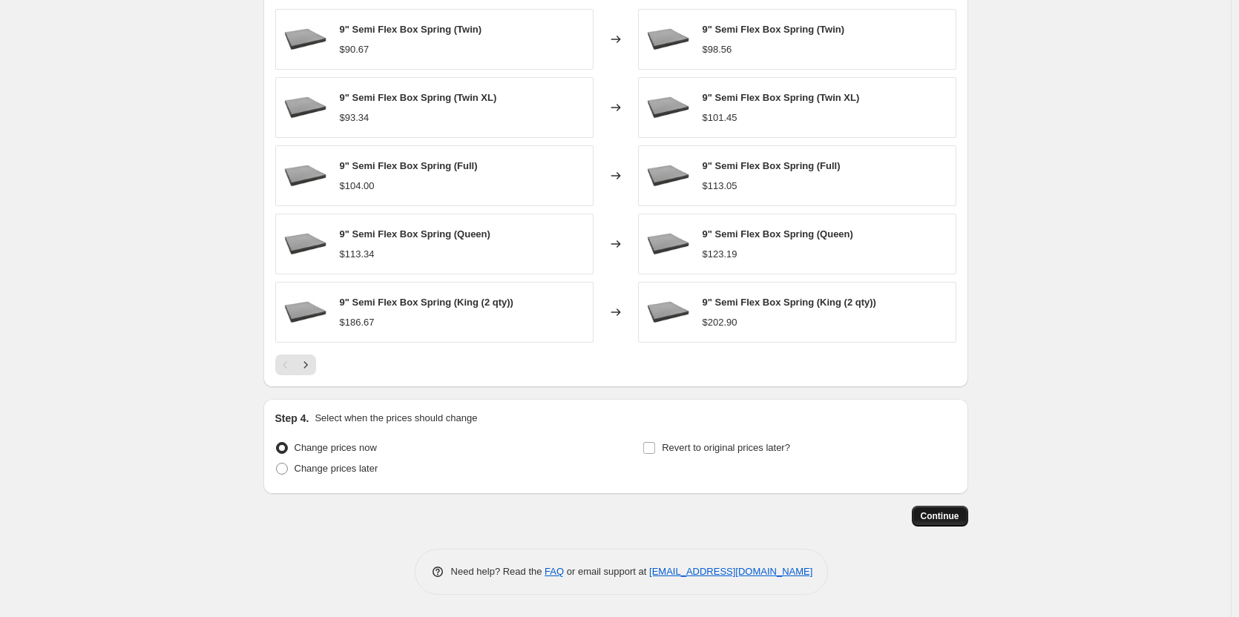
click at [947, 519] on span "Continue" at bounding box center [940, 516] width 39 height 12
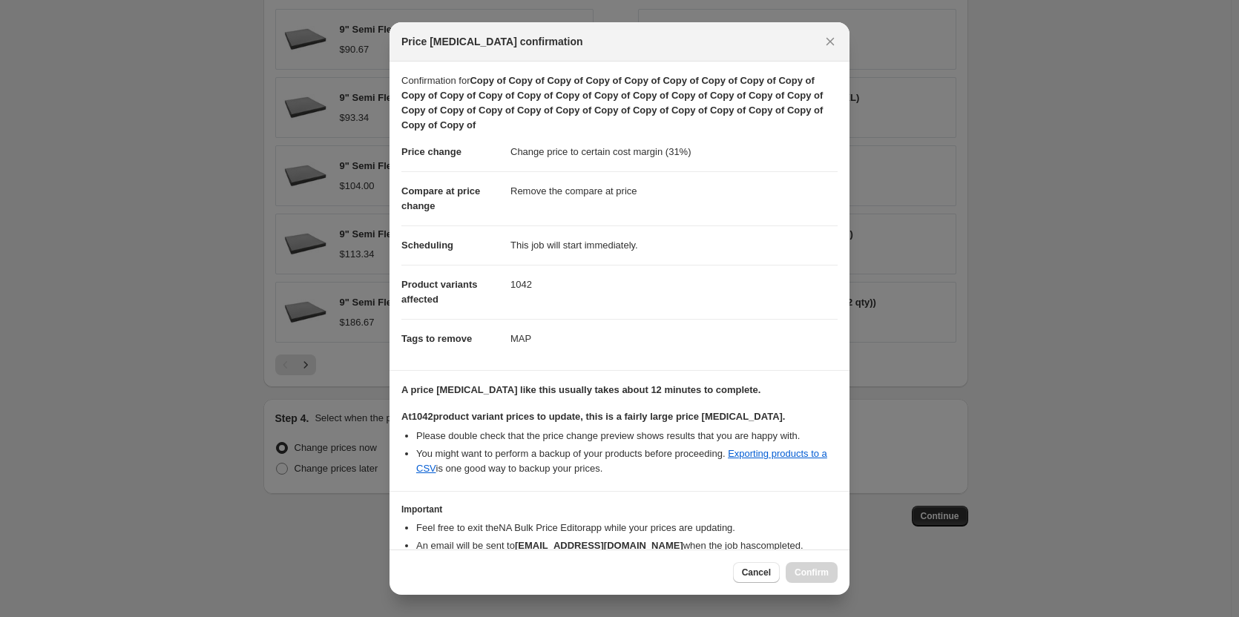
scroll to position [82, 0]
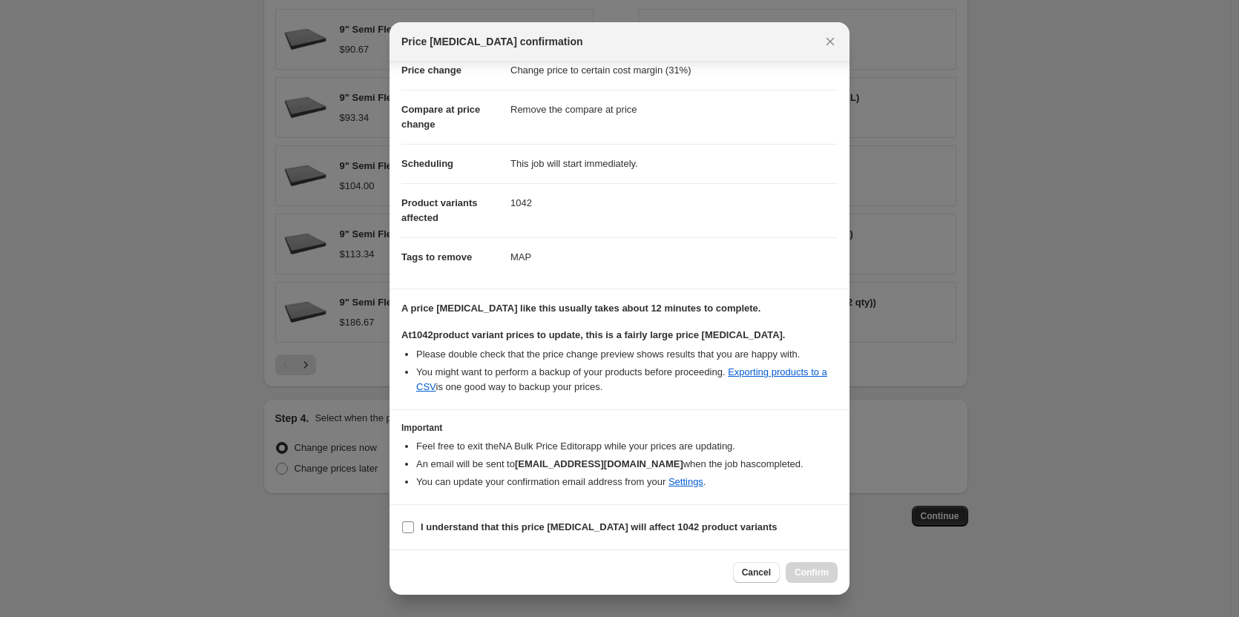
click at [410, 525] on input "I understand that this price change job will affect 1042 product variants" at bounding box center [408, 528] width 12 height 12
checkbox input "true"
click at [826, 572] on span "Confirm" at bounding box center [812, 573] width 34 height 12
type input "Copy of Copy of Copy of Copy of Copy of Copy of Copy of Copy of Copy of Copy of…"
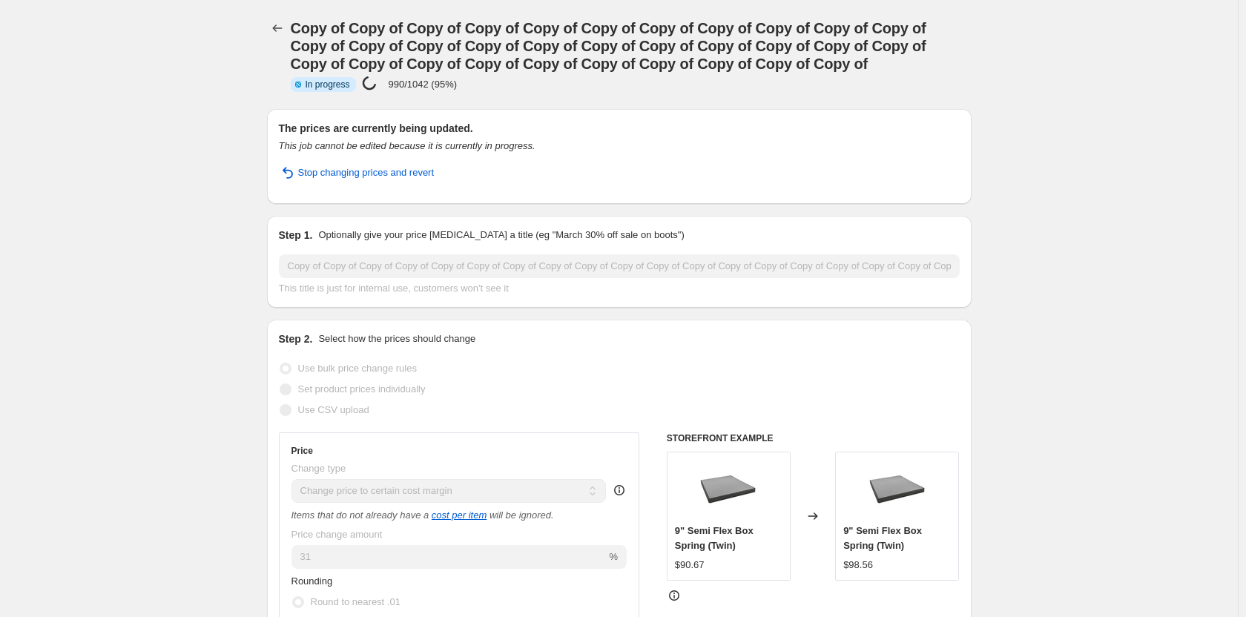
select select "margin"
select select "remove"
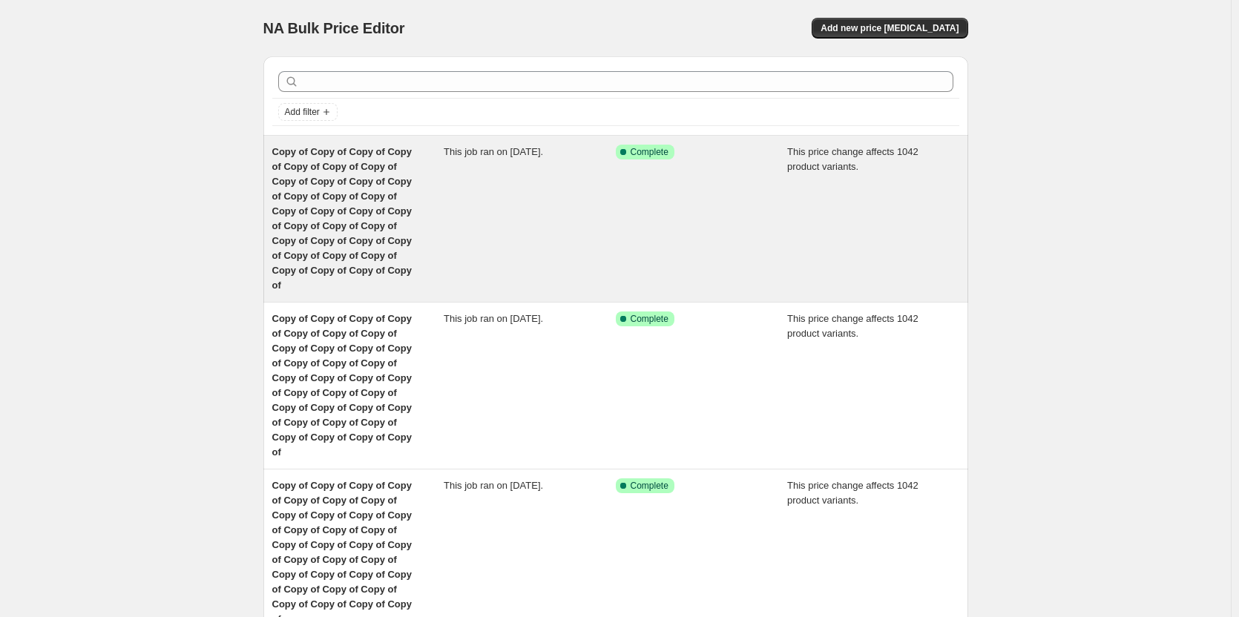
click at [393, 187] on span "Copy of Copy of Copy of Copy of Copy of Copy of Copy of Copy of Copy of Copy of…" at bounding box center [341, 218] width 139 height 145
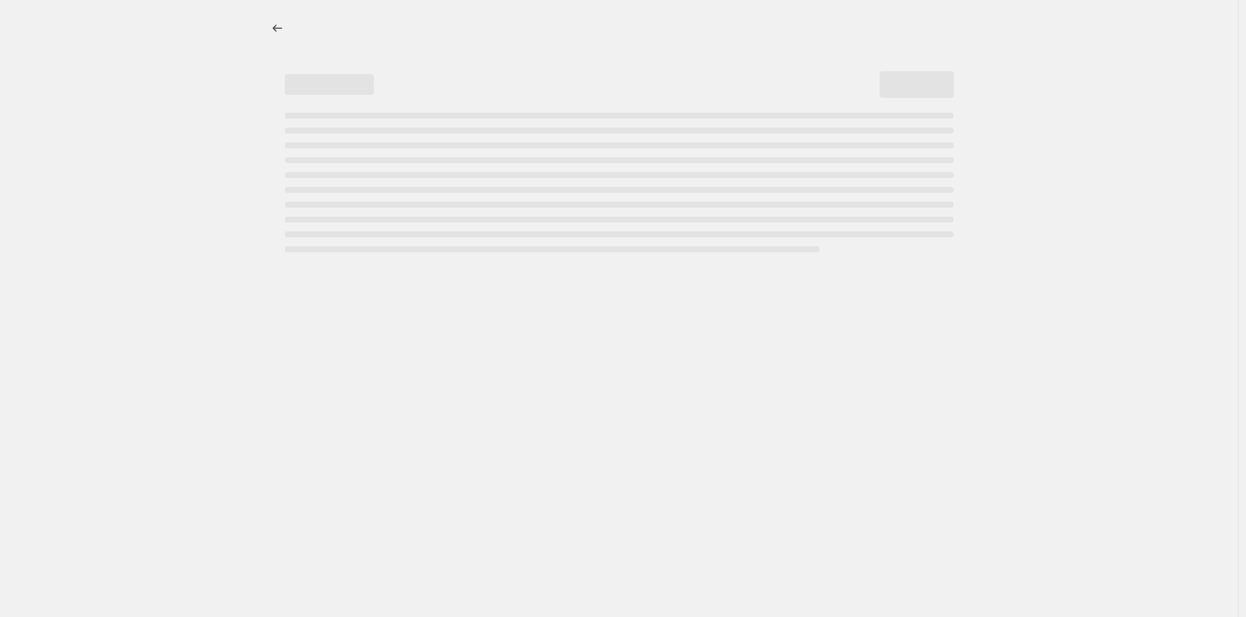
select select "margin"
select select "remove"
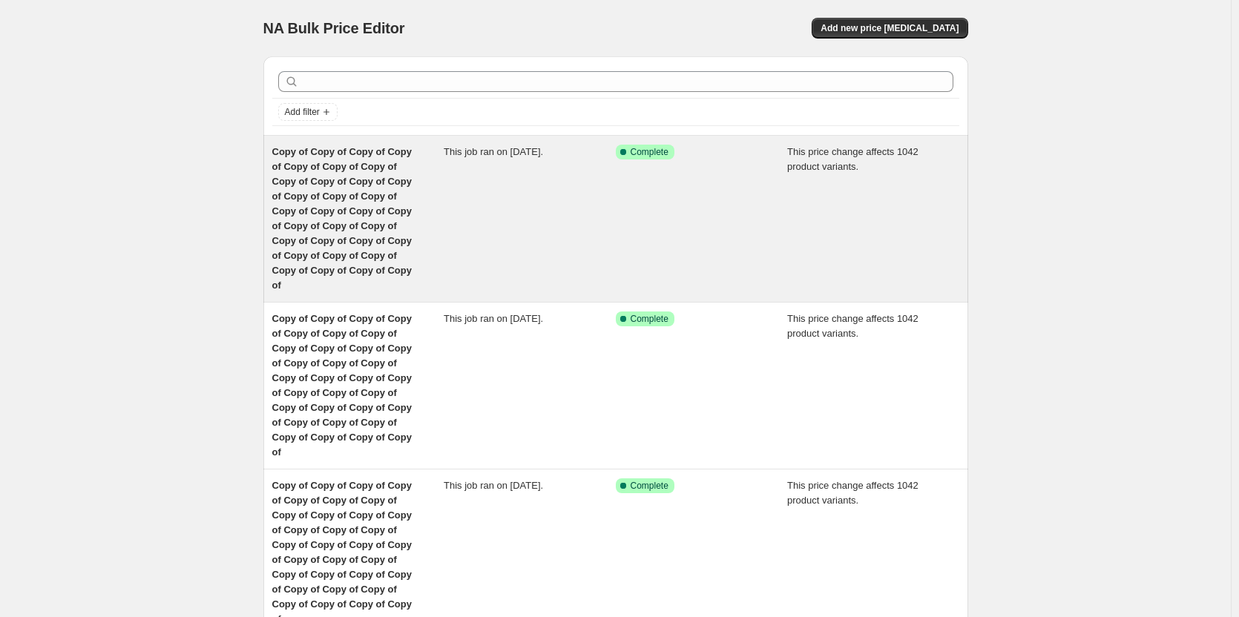
click at [316, 216] on span "Copy of Copy of Copy of Copy of Copy of Copy of Copy of Copy of Copy of Copy of…" at bounding box center [341, 218] width 139 height 145
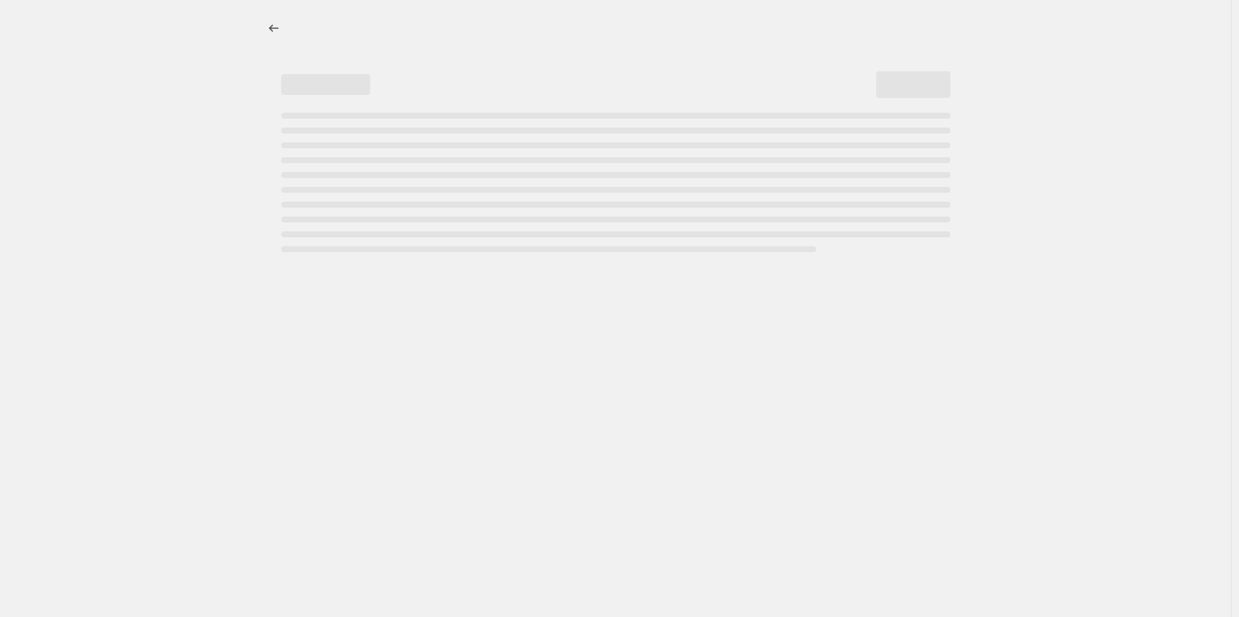
select select "margin"
select select "remove"
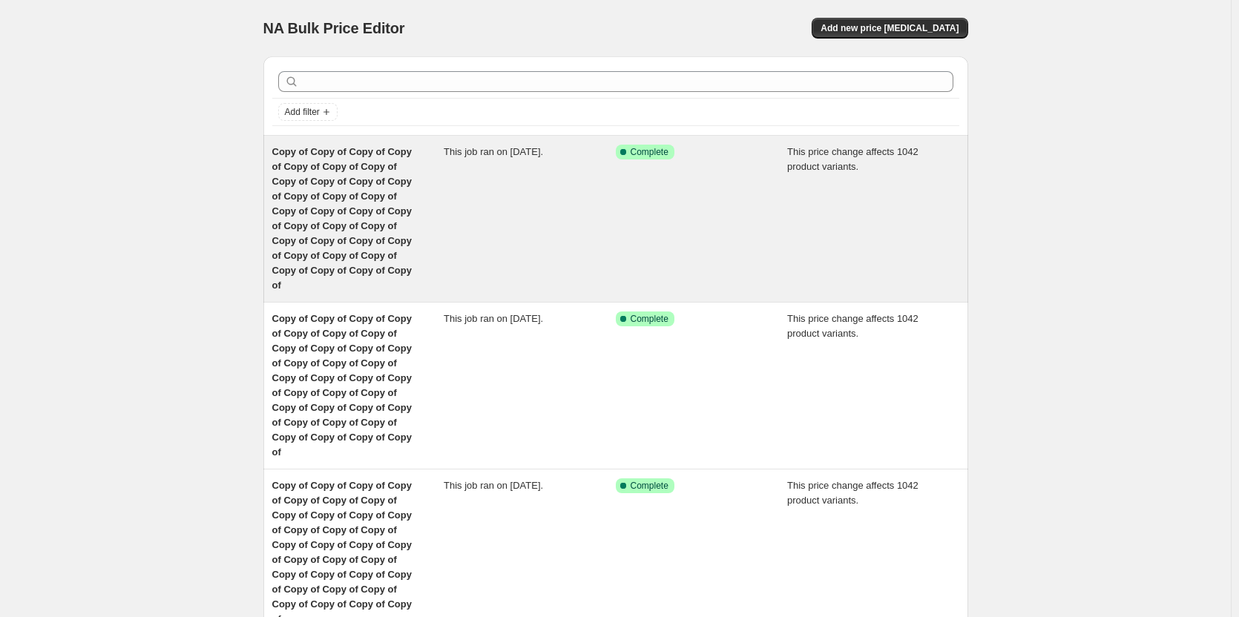
click at [361, 205] on span "Copy of Copy of Copy of Copy of Copy of Copy of Copy of Copy of Copy of Copy of…" at bounding box center [341, 218] width 139 height 145
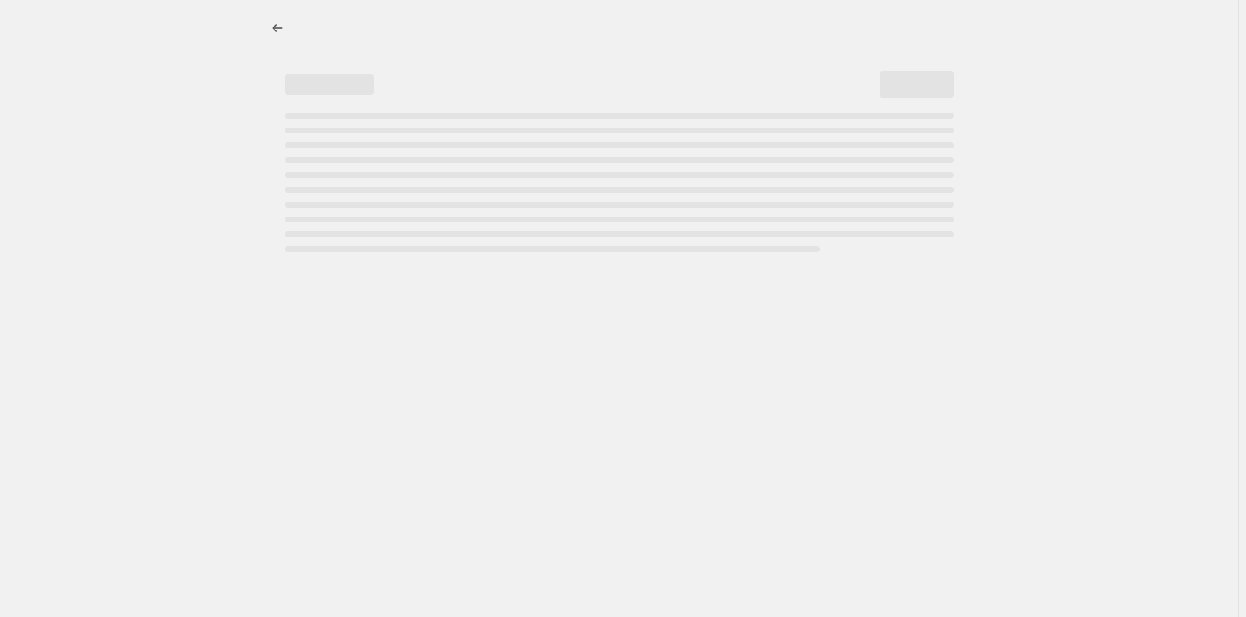
select select "margin"
select select "remove"
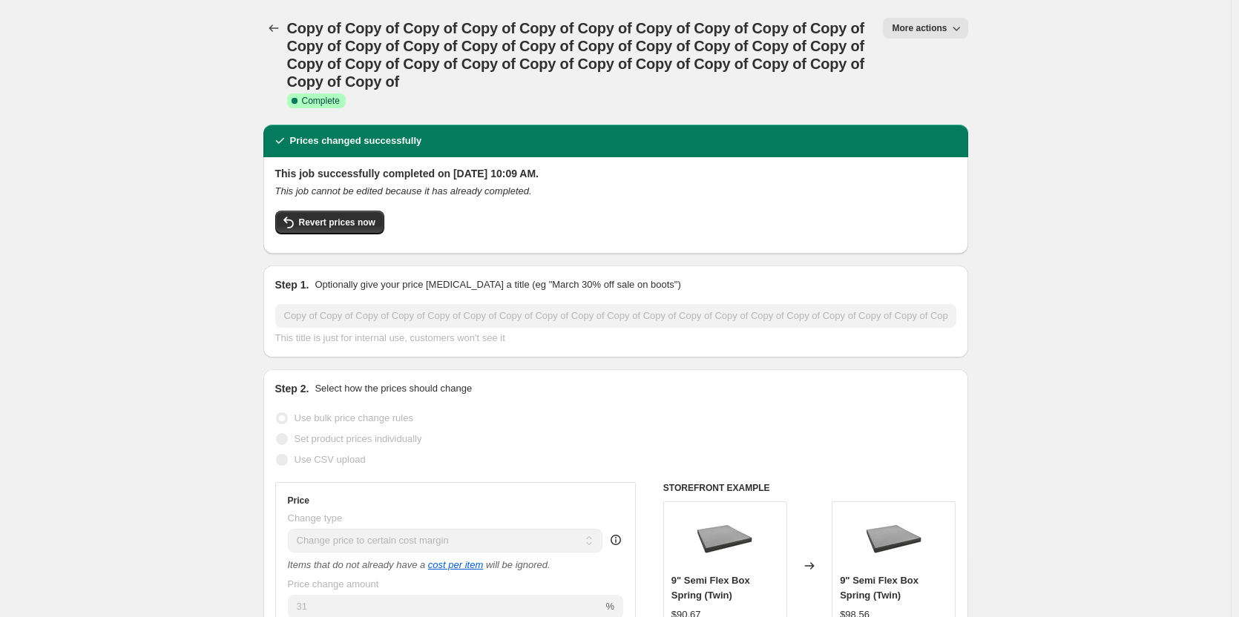
click at [923, 33] on span "More actions" at bounding box center [919, 28] width 55 height 12
click at [926, 91] on span "Copy to new job" at bounding box center [947, 84] width 98 height 15
select select "margin"
select select "remove"
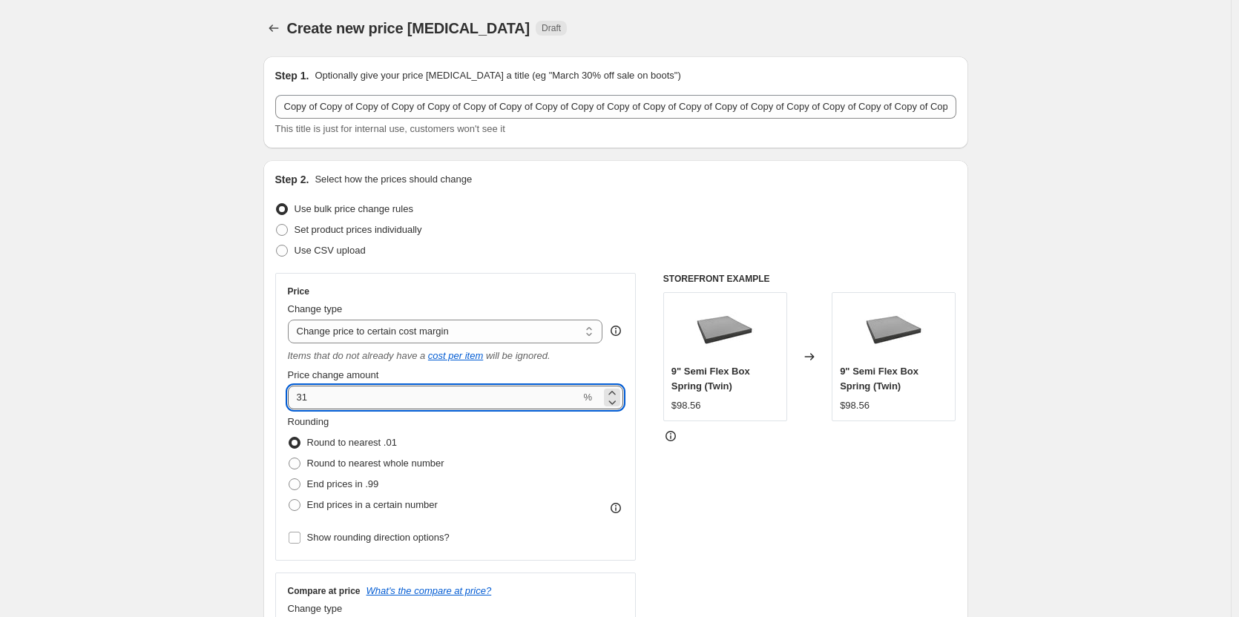
click at [333, 392] on input "31" at bounding box center [434, 398] width 293 height 24
type input "3"
type input "25"
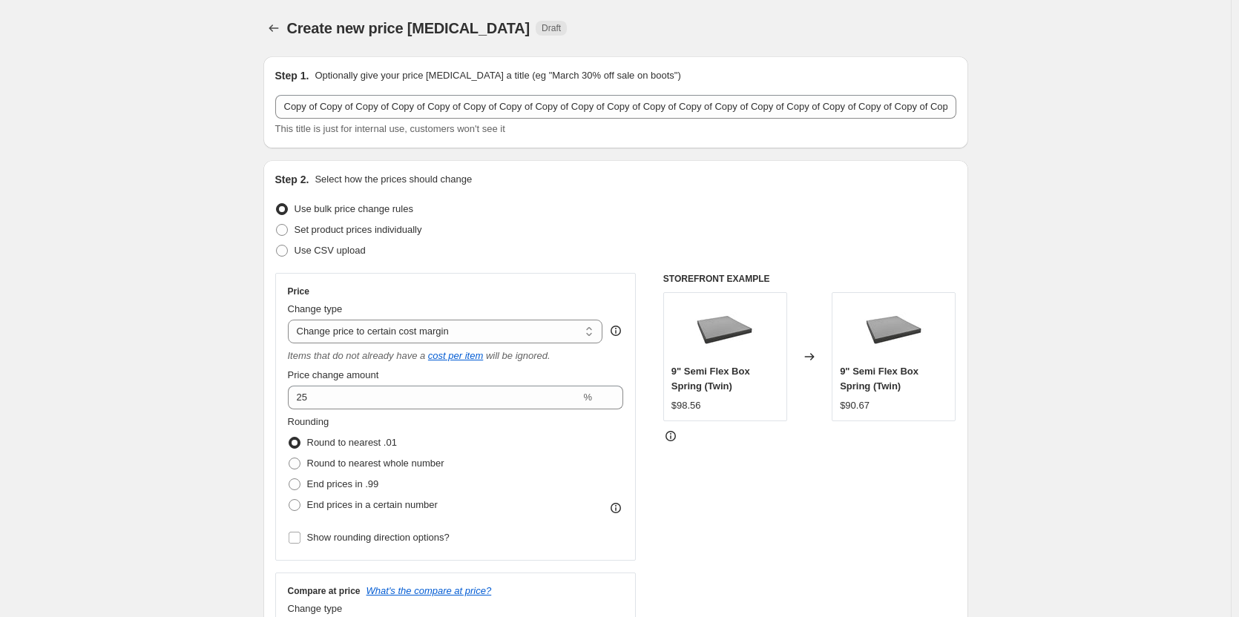
click at [516, 453] on div "Rounding Round to nearest .01 Round to nearest whole number End prices in .99 E…" at bounding box center [456, 465] width 336 height 101
drag, startPoint x: 866, startPoint y: 500, endPoint x: 1246, endPoint y: 208, distance: 479.3
click at [874, 496] on div "STOREFRONT EXAMPLE 9" Semi Flex Box Spring (Twin) $98.56 Changed to 9" Semi Fle…" at bounding box center [809, 464] width 293 height 383
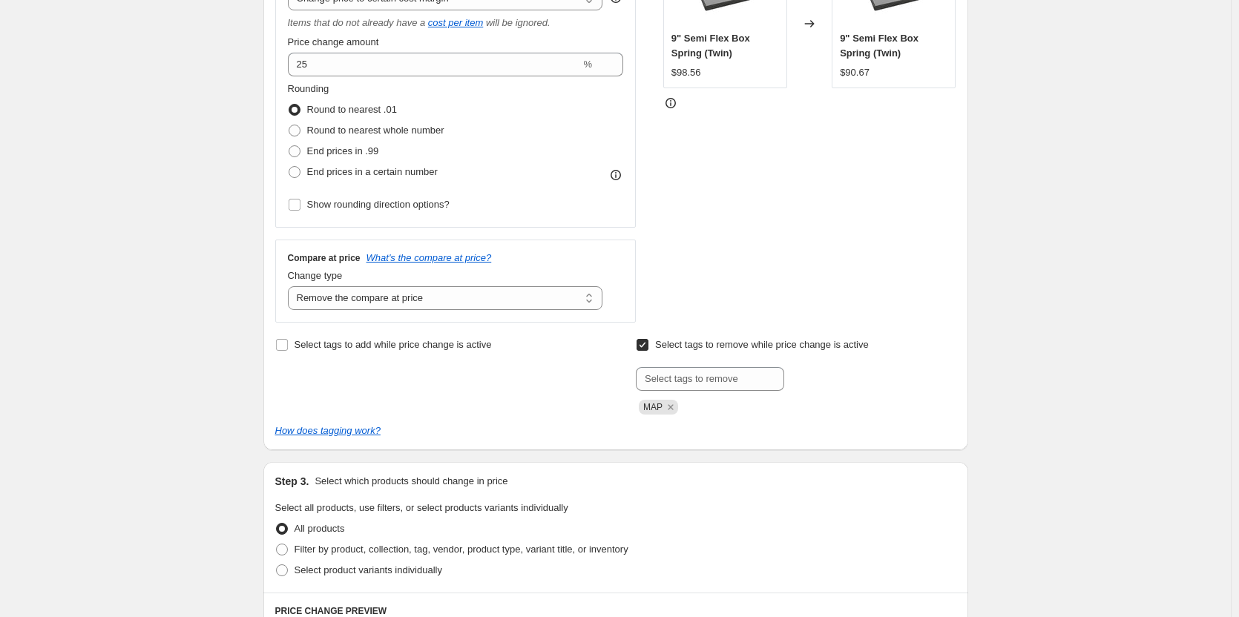
scroll to position [167, 0]
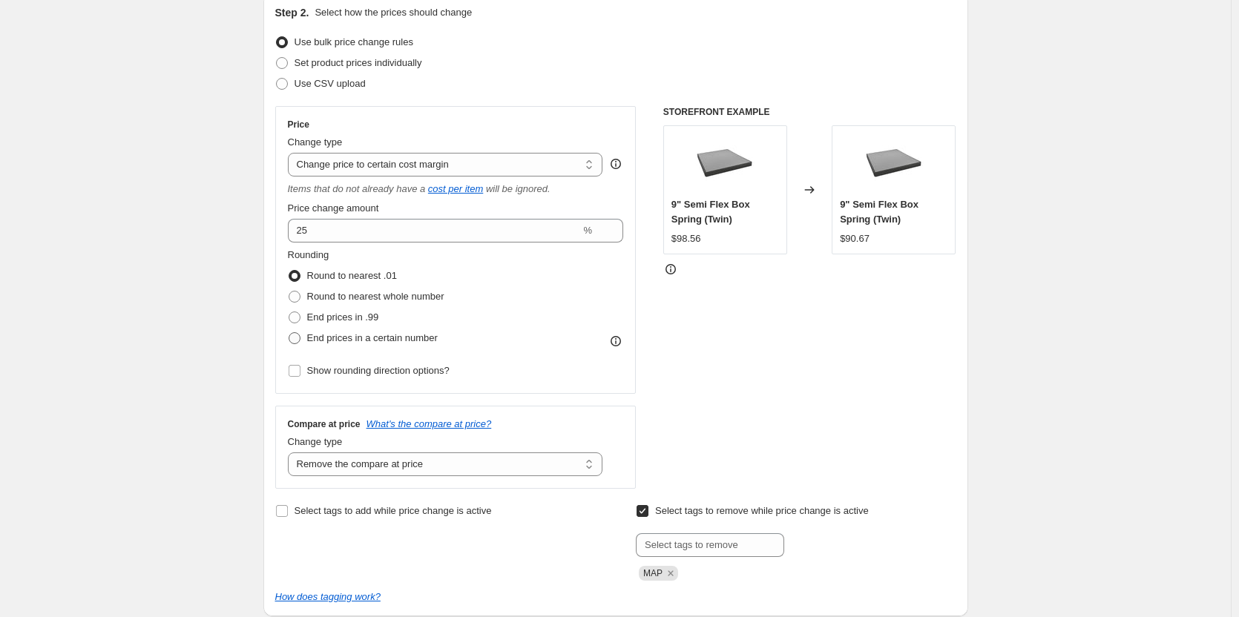
click at [300, 338] on span at bounding box center [295, 338] width 12 height 12
click at [289, 333] on input "End prices in a certain number" at bounding box center [289, 332] width 1 height 1
radio input "true"
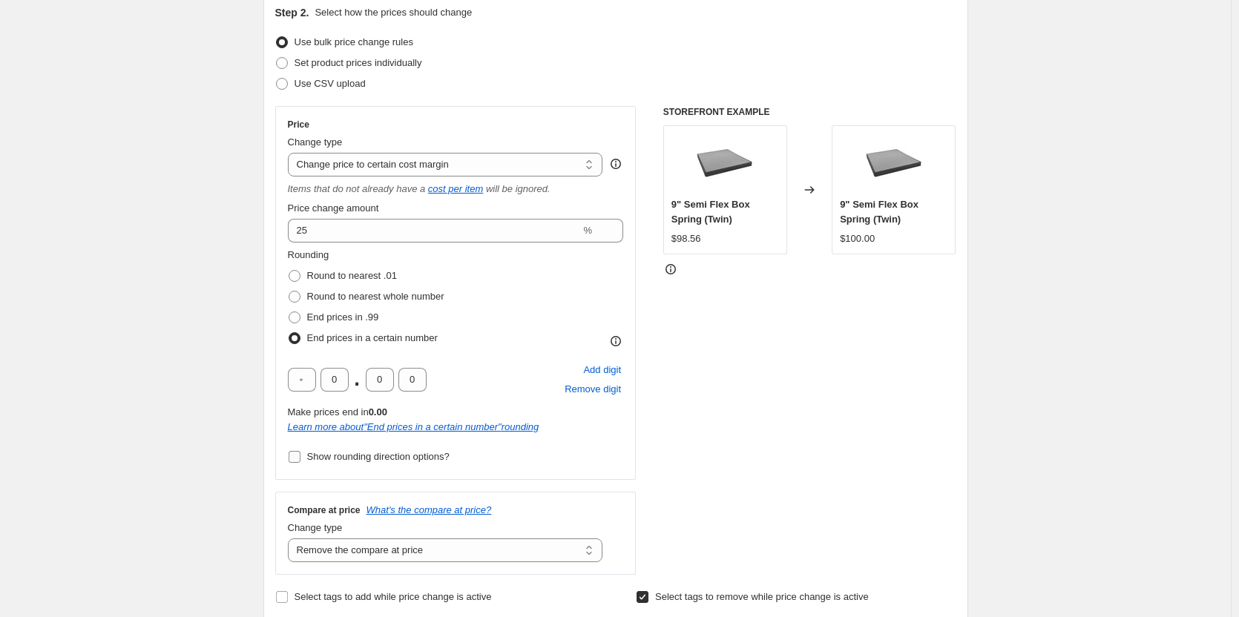
click at [296, 456] on input "Show rounding direction options?" at bounding box center [295, 457] width 12 height 12
checkbox input "true"
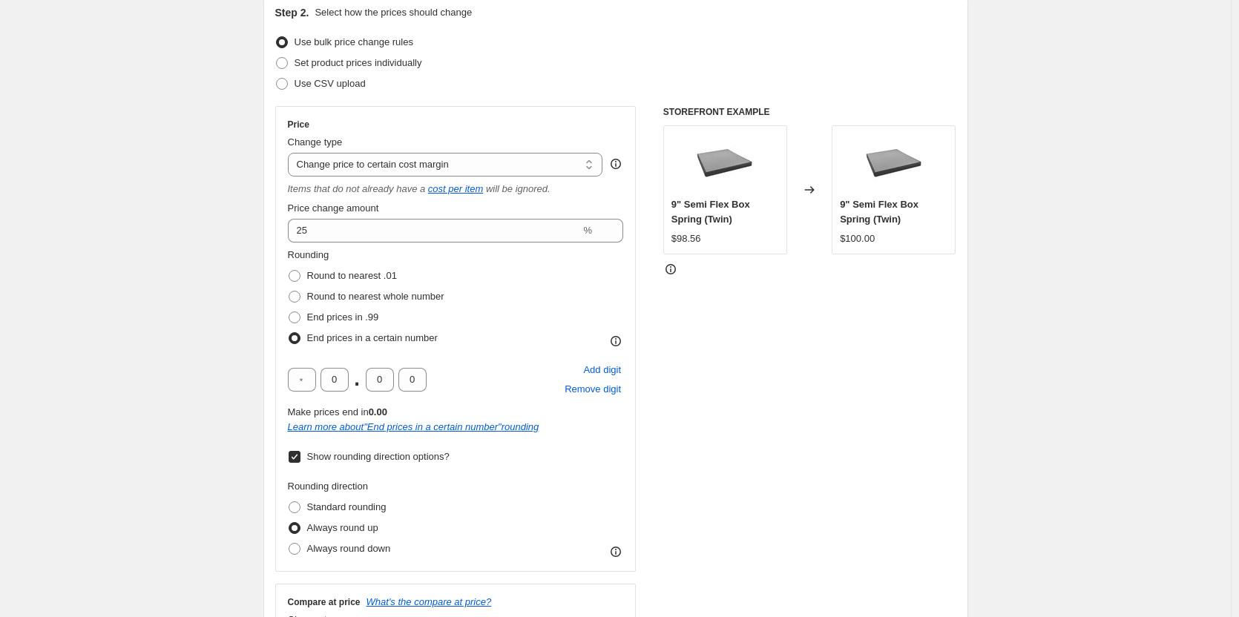
click at [491, 519] on div "Rounding direction Standard rounding Always round up Always round down" at bounding box center [456, 519] width 336 height 80
click at [738, 473] on div "STOREFRONT EXAMPLE 9" Semi Flex Box Spring (Twin) $98.56 Changed to 9" Semi Fle…" at bounding box center [809, 386] width 293 height 561
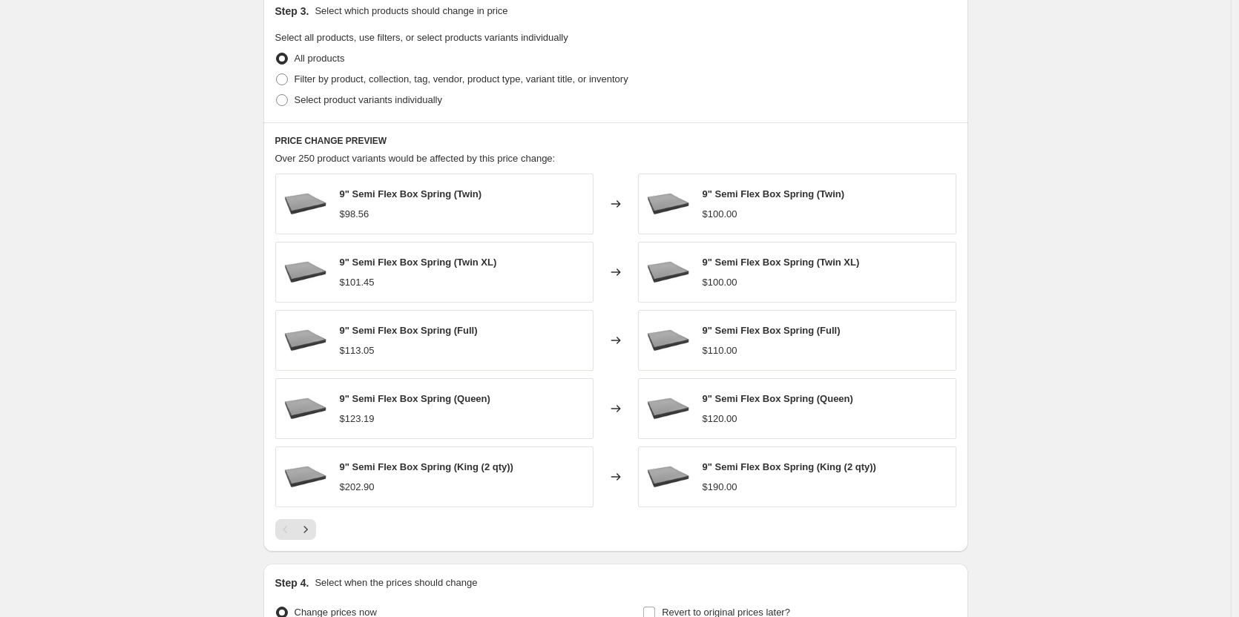
scroll to position [1147, 0]
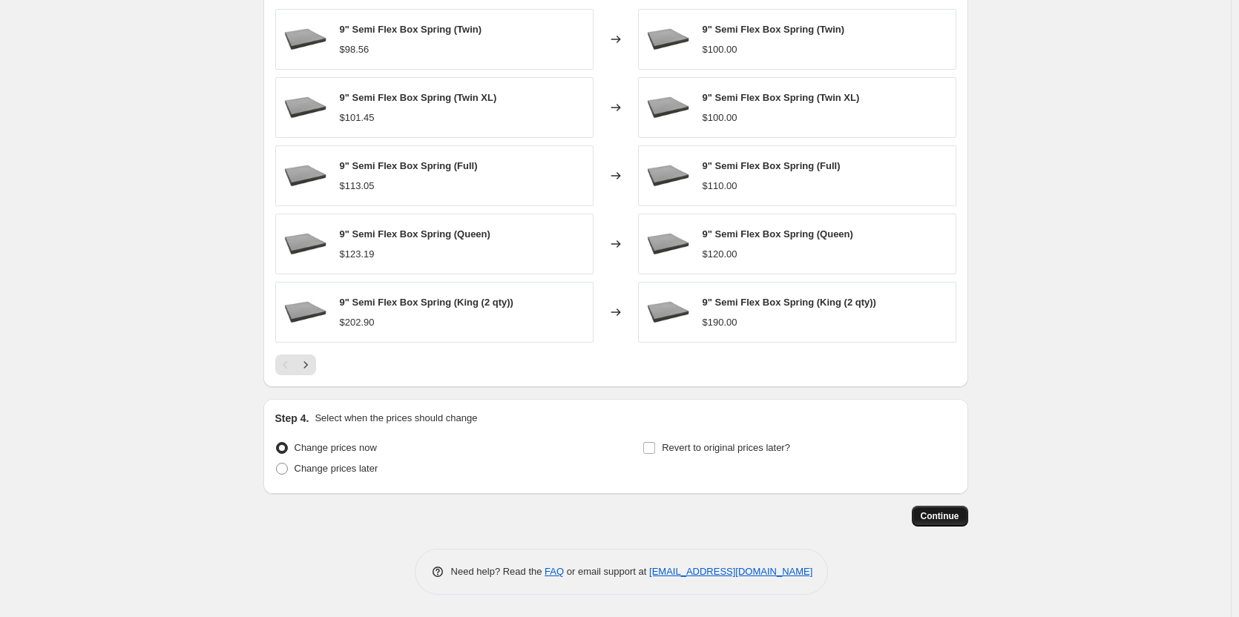
click at [954, 514] on span "Continue" at bounding box center [940, 516] width 39 height 12
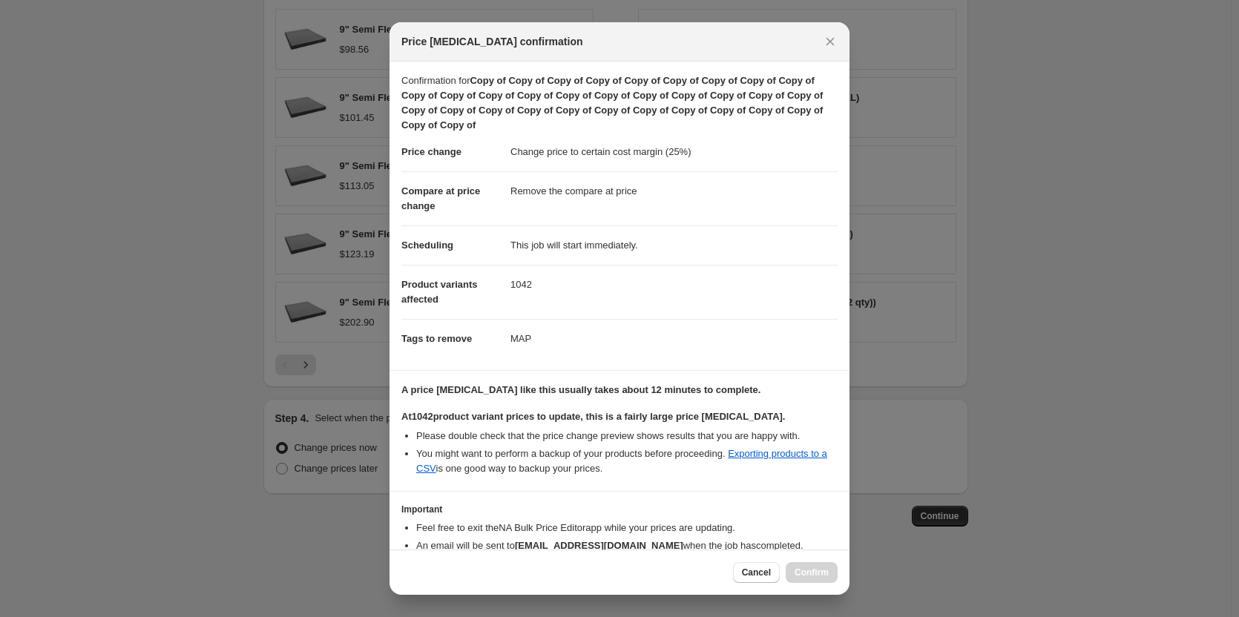
scroll to position [82, 0]
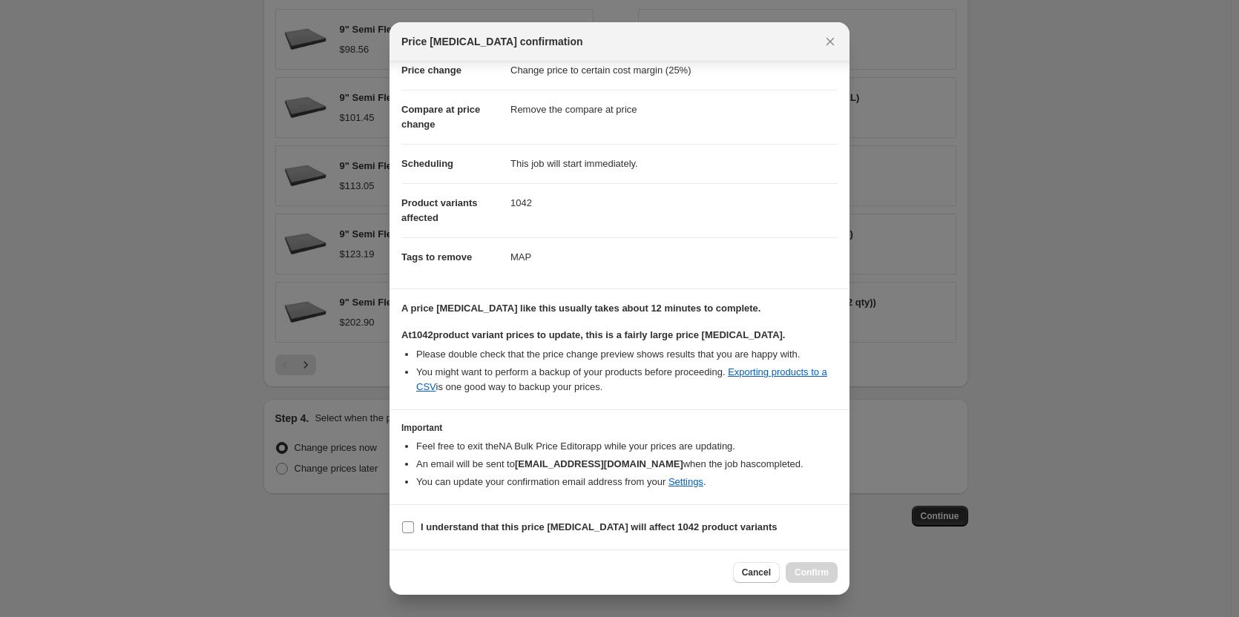
click at [407, 528] on input "I understand that this price change job will affect 1042 product variants" at bounding box center [408, 528] width 12 height 12
checkbox input "true"
click at [814, 578] on span "Confirm" at bounding box center [812, 573] width 34 height 12
type input "Copy of Copy of Copy of Copy of Copy of Copy of Copy of Copy of Copy of Copy of…"
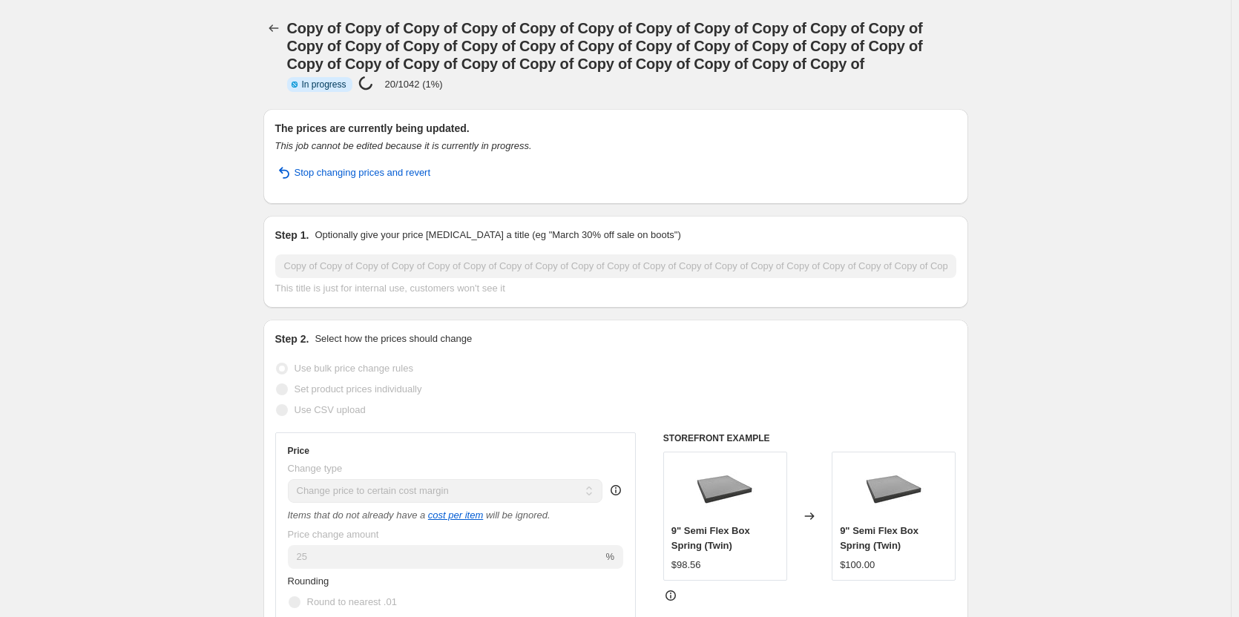
select select "margin"
select select "remove"
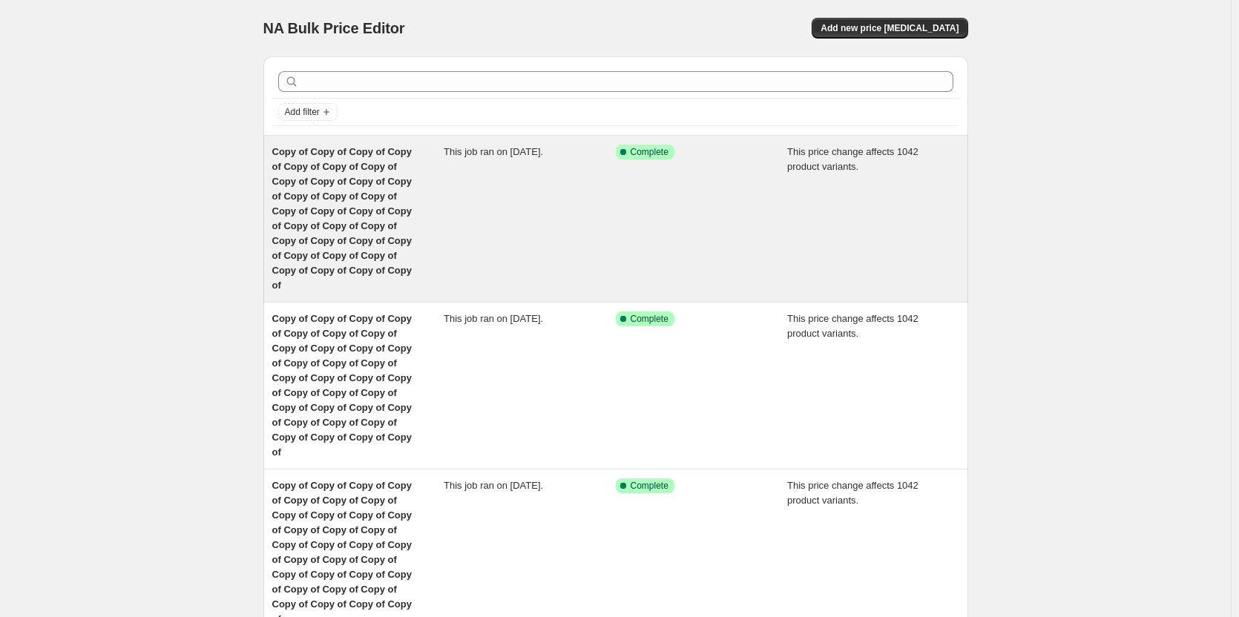
click at [335, 203] on div "Copy of Copy of Copy of Copy of Copy of Copy of Copy of Copy of Copy of Copy of…" at bounding box center [358, 219] width 172 height 148
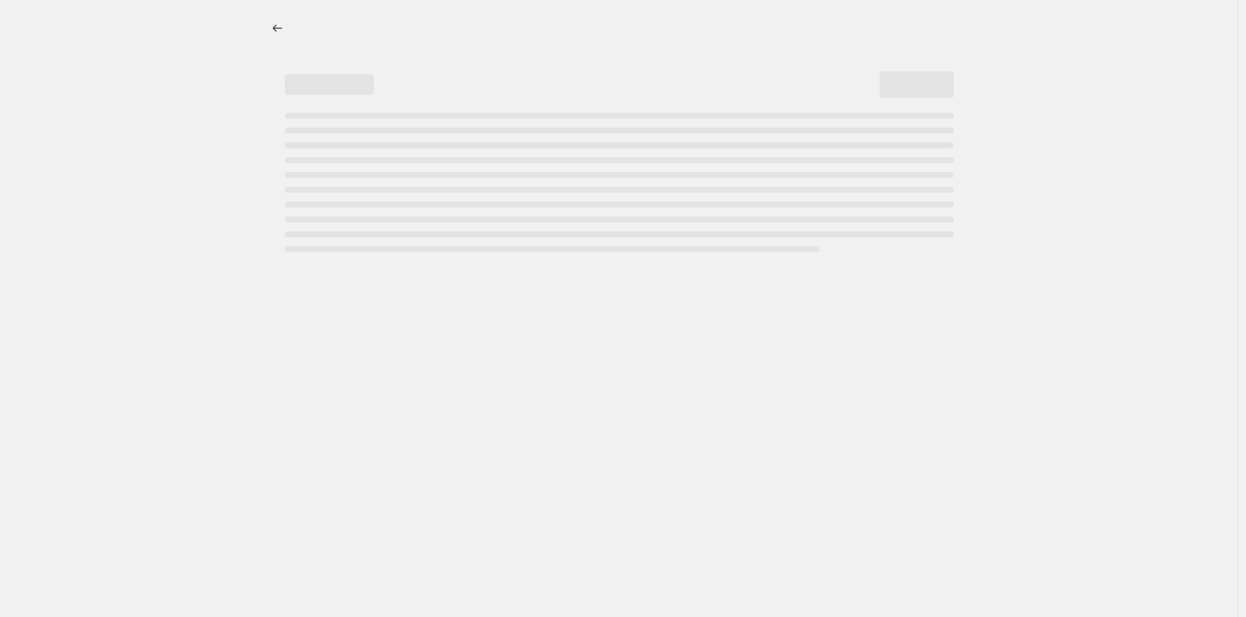
select select "margin"
select select "remove"
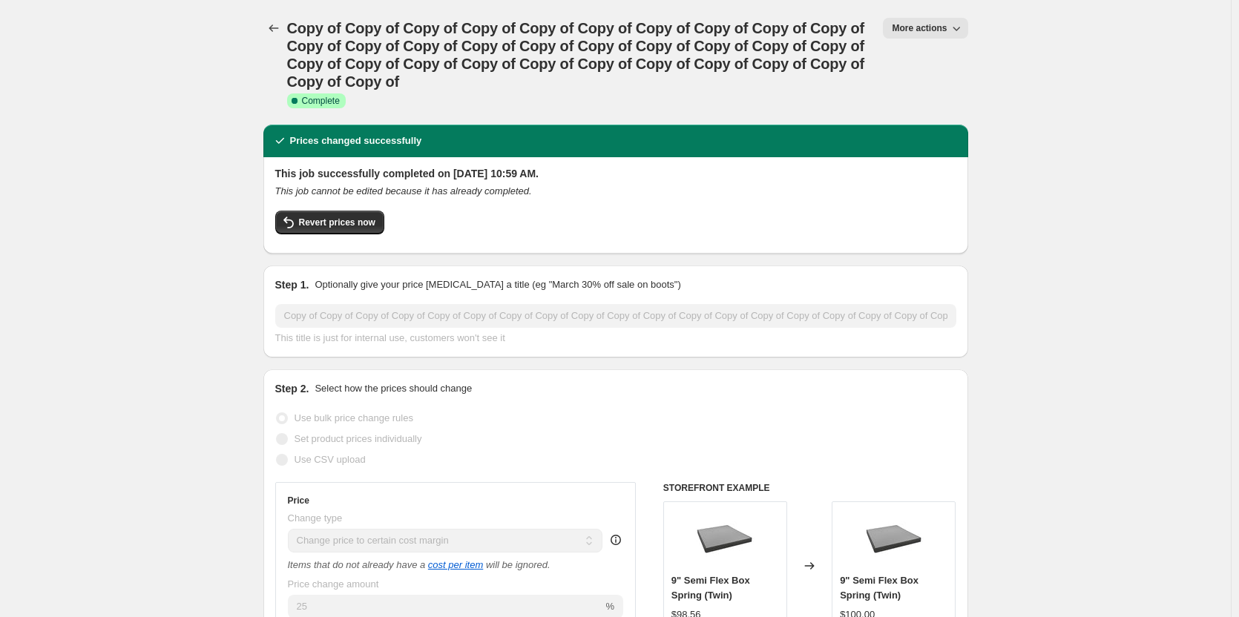
drag, startPoint x: 172, startPoint y: 85, endPoint x: 6, endPoint y: 43, distance: 171.5
